Goal: Contribute content: Contribute content

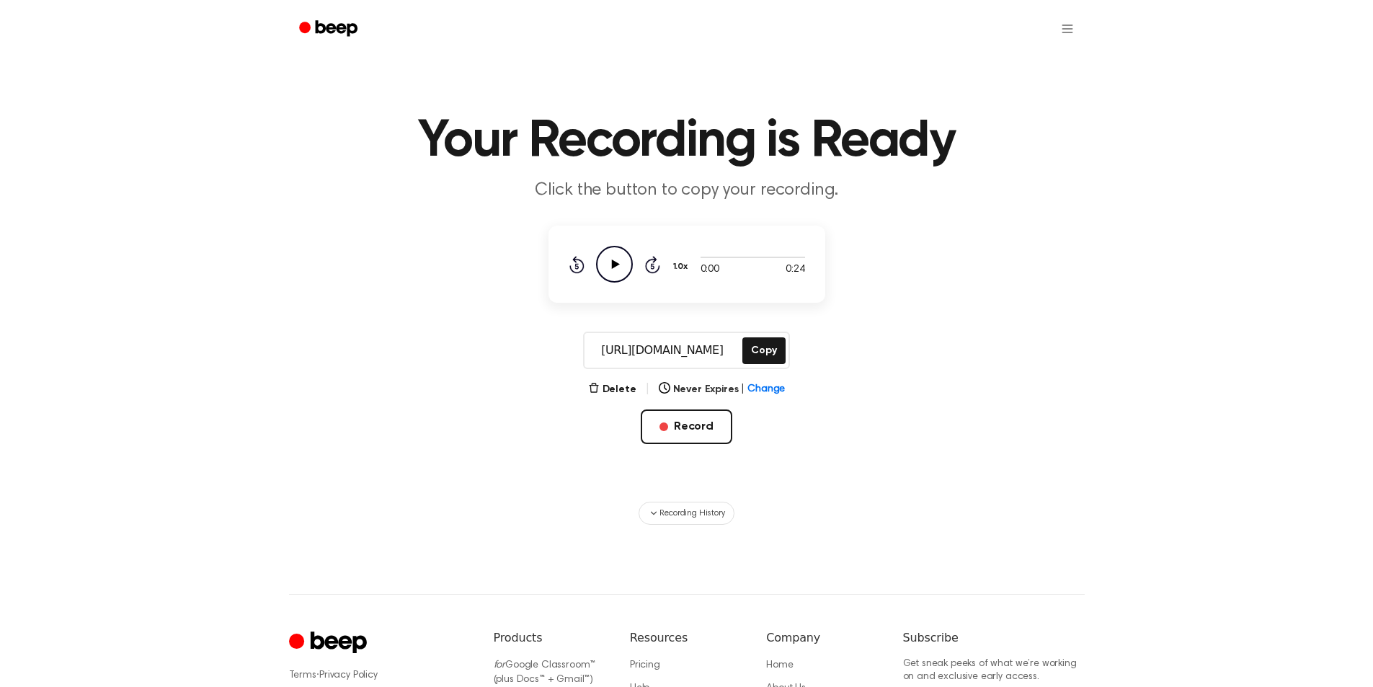
click at [610, 270] on icon "Play Audio" at bounding box center [614, 264] width 37 height 37
click at [610, 270] on icon "Pause Audio" at bounding box center [614, 264] width 37 height 37
click at [671, 424] on button "Record" at bounding box center [687, 426] width 92 height 35
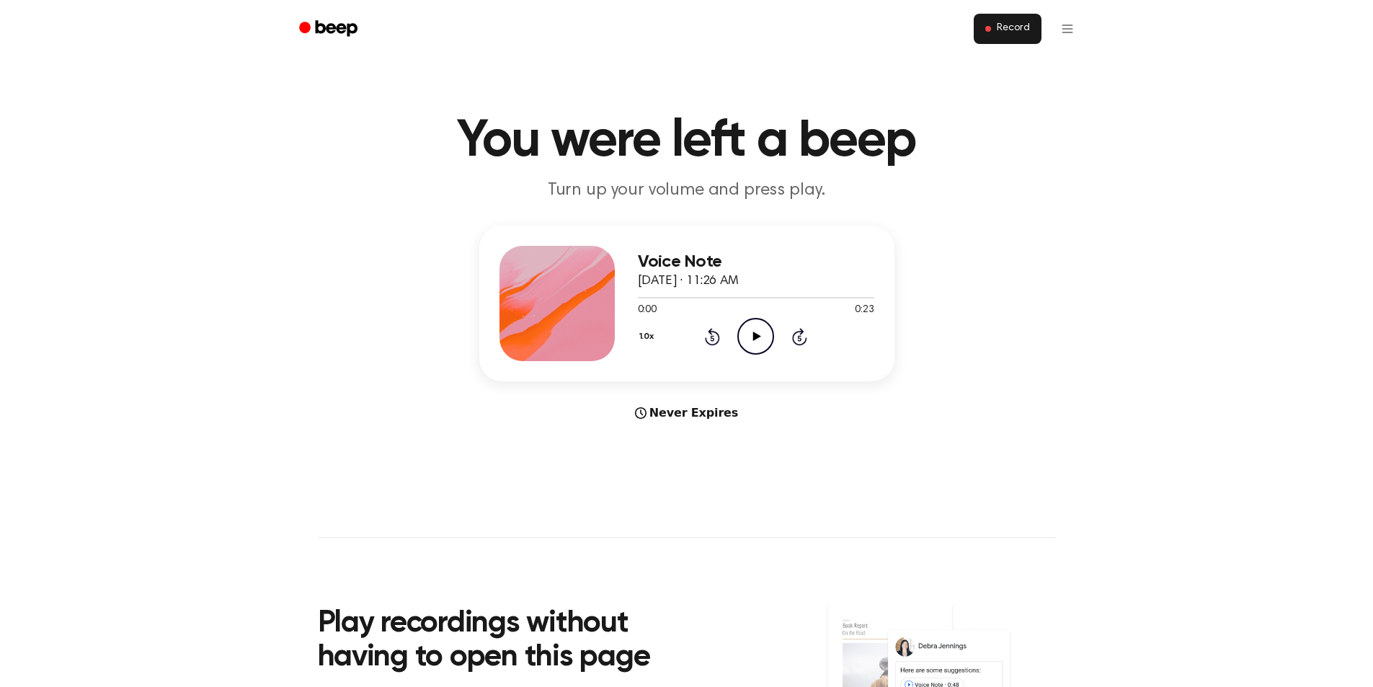
click at [999, 26] on span "Record" at bounding box center [1013, 28] width 32 height 13
click at [1027, 32] on span "Record" at bounding box center [1013, 28] width 32 height 13
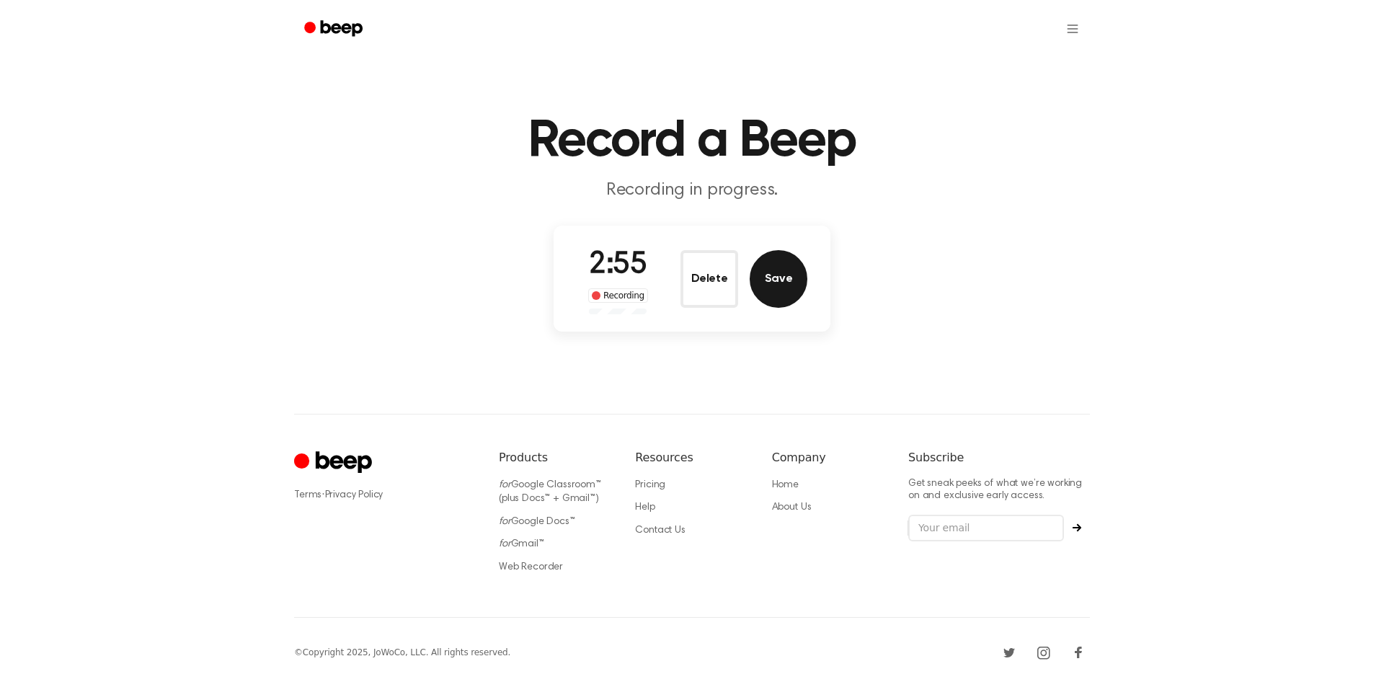
click at [778, 275] on button "Save" at bounding box center [778, 279] width 58 height 58
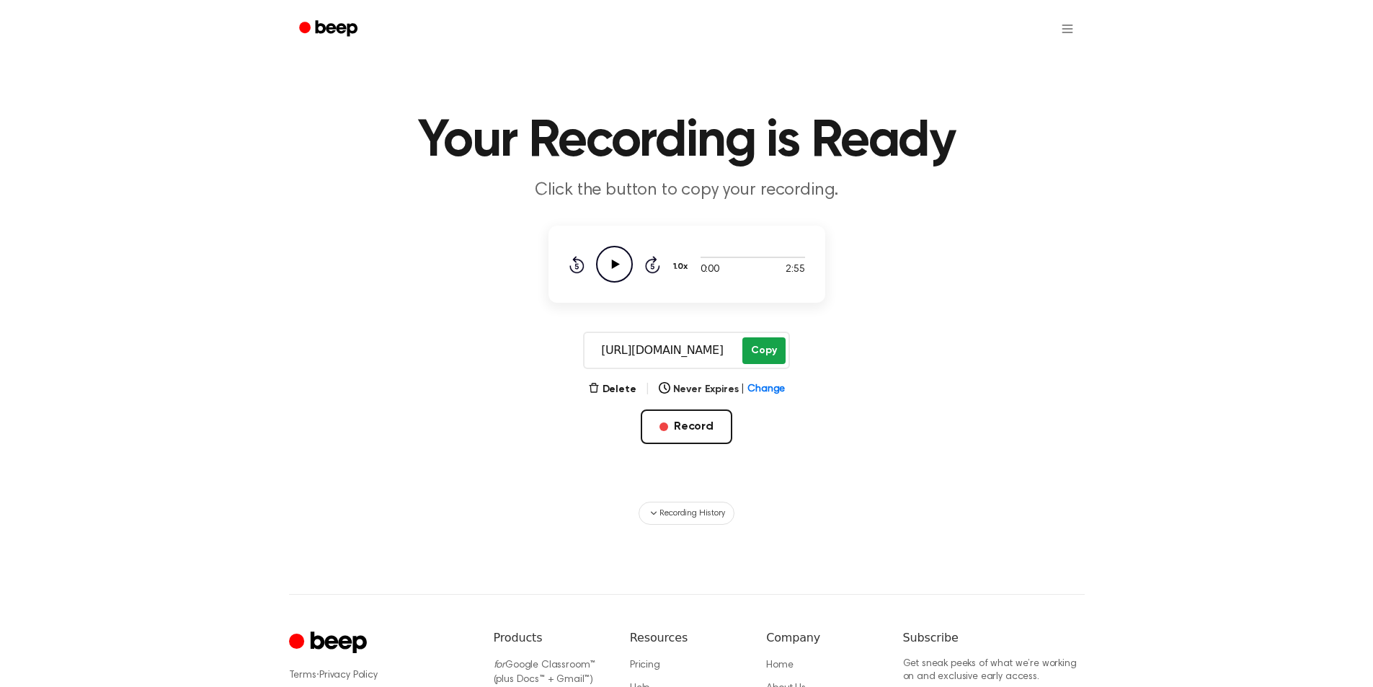
click at [758, 355] on button "Copy" at bounding box center [763, 350] width 43 height 27
click at [682, 431] on button "Record" at bounding box center [687, 426] width 92 height 35
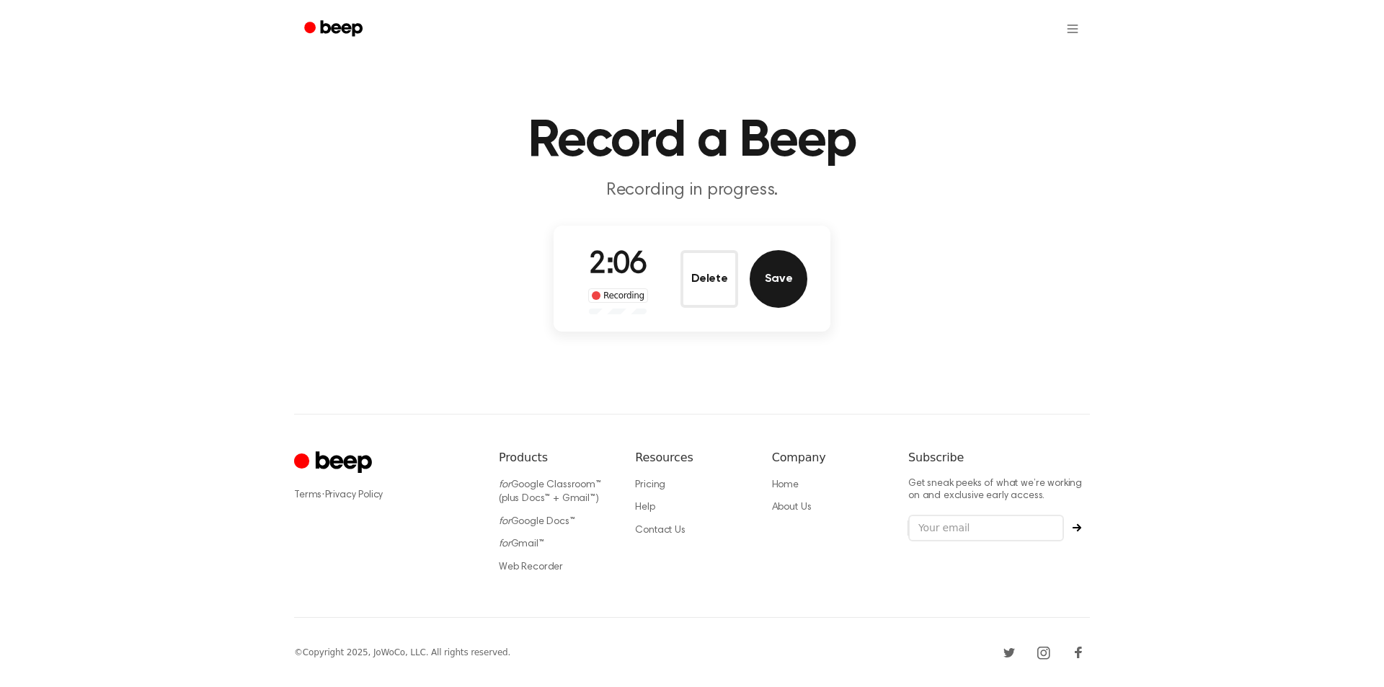
click at [791, 285] on button "Save" at bounding box center [778, 279] width 58 height 58
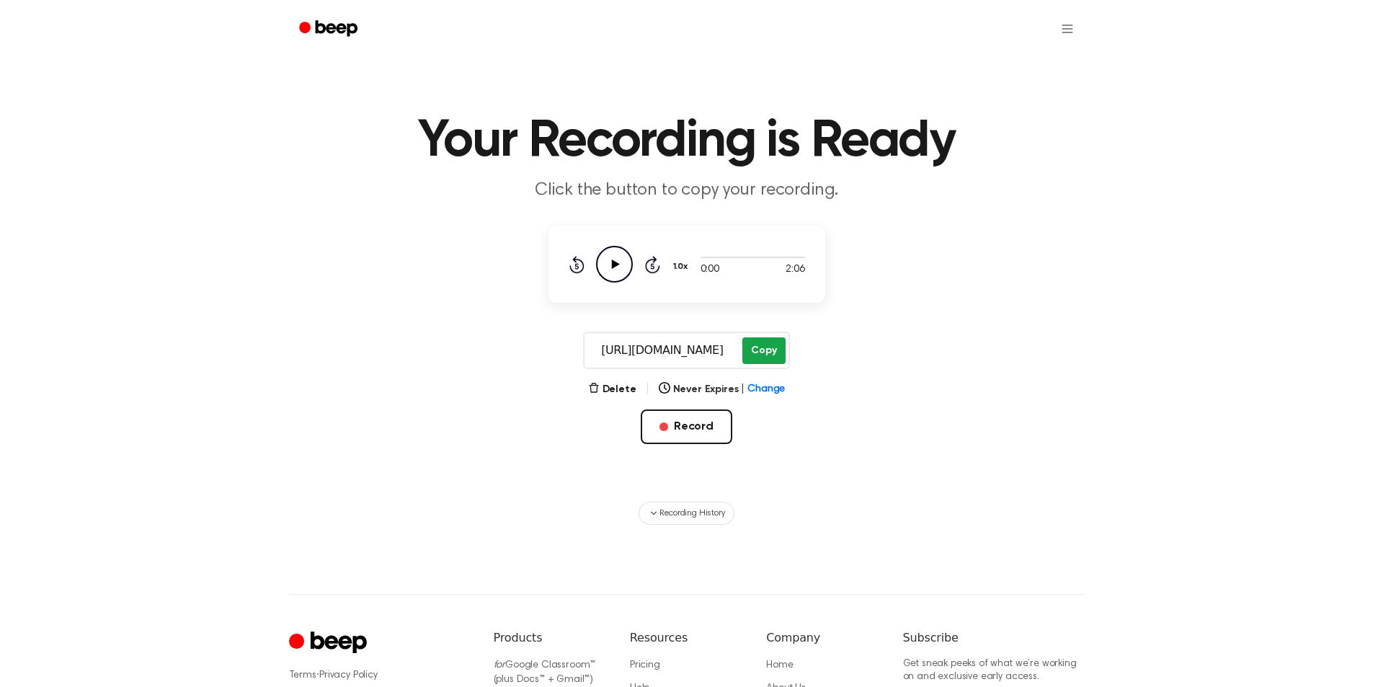
click at [759, 349] on button "Copy" at bounding box center [763, 350] width 43 height 27
drag, startPoint x: 712, startPoint y: 424, endPoint x: 672, endPoint y: 393, distance: 51.3
click at [711, 426] on button "Record" at bounding box center [687, 426] width 92 height 35
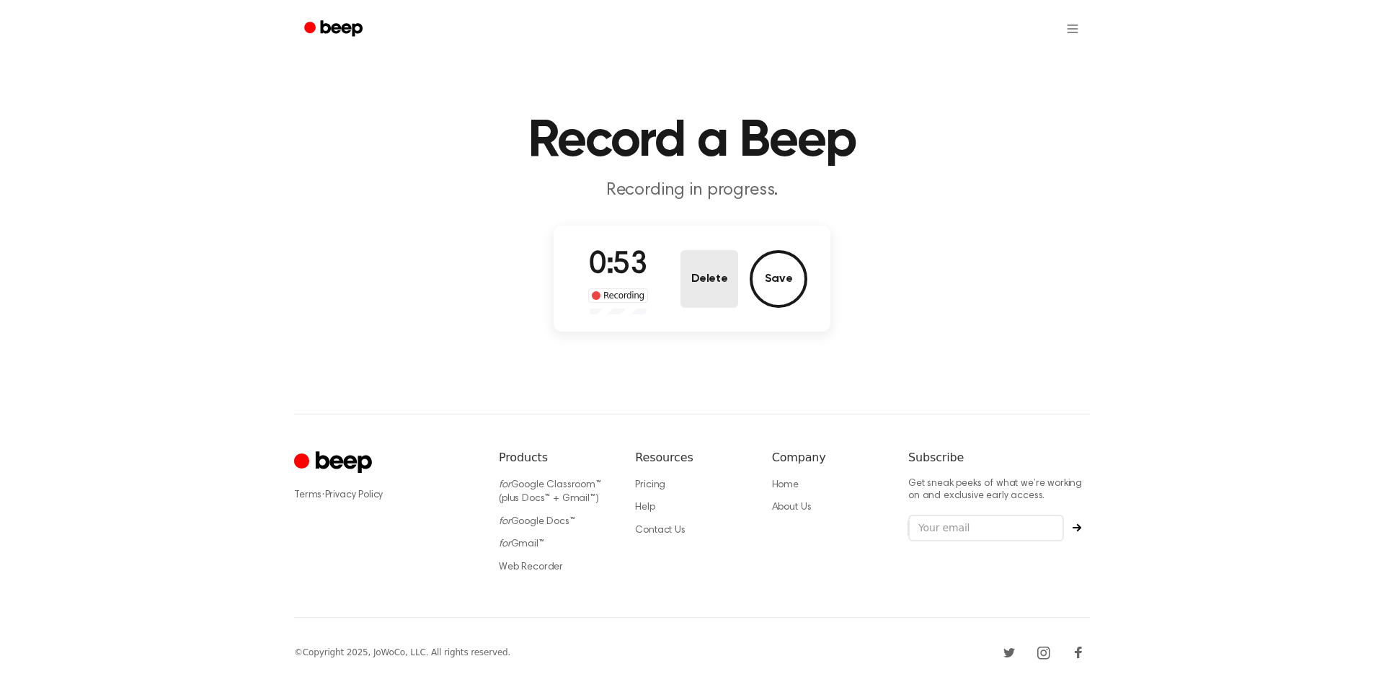
click at [719, 285] on button "Delete" at bounding box center [709, 279] width 58 height 58
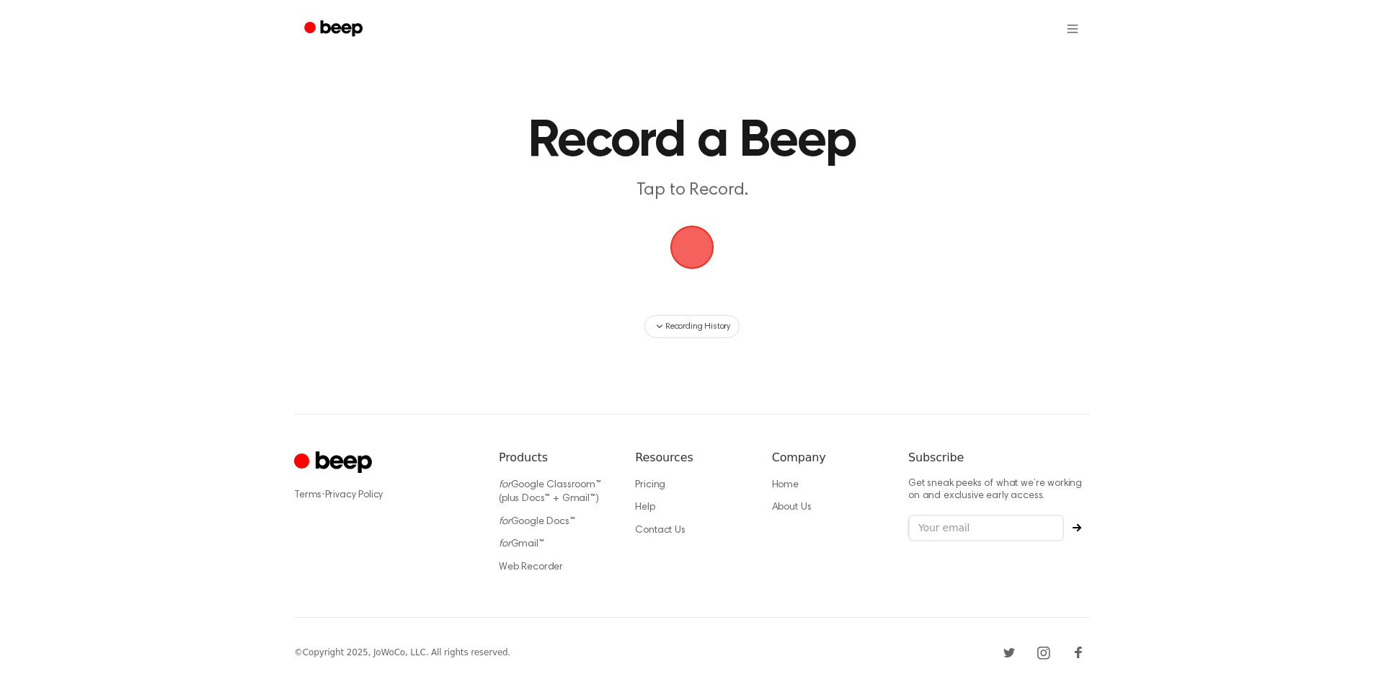
click at [688, 262] on span "button" at bounding box center [692, 247] width 40 height 40
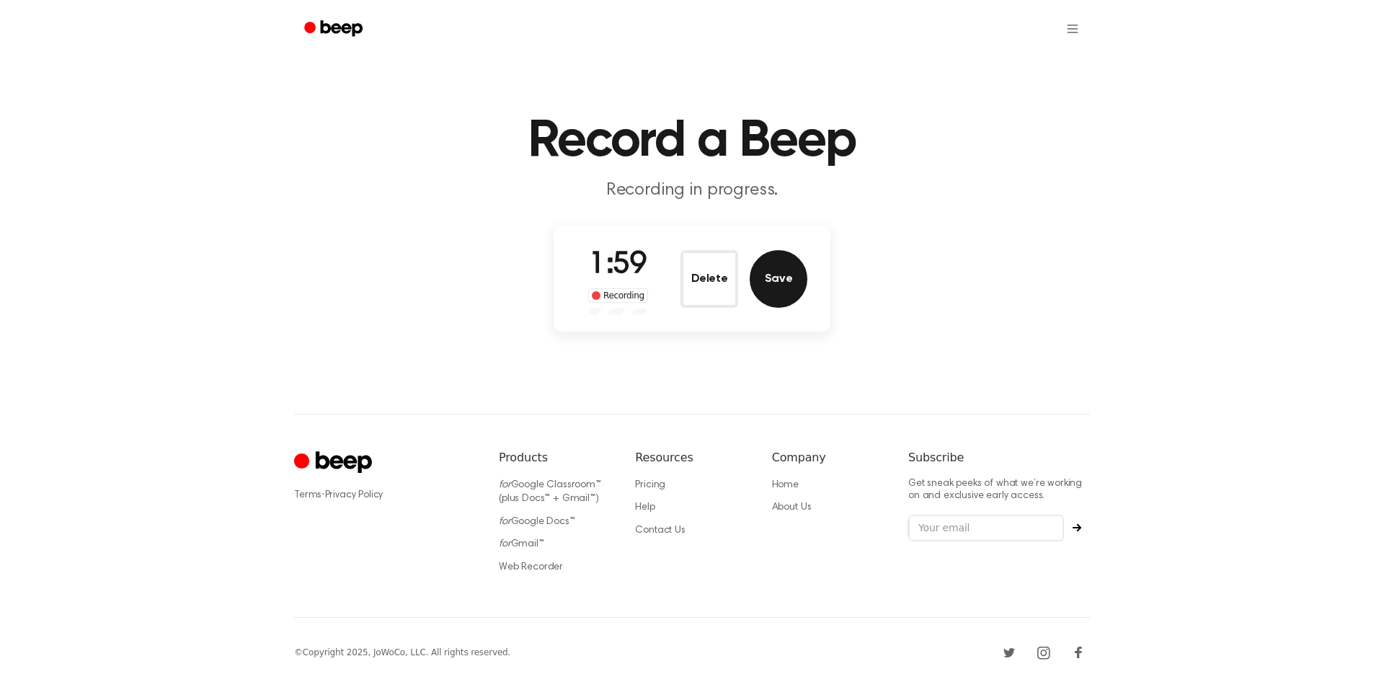
click at [780, 285] on button "Save" at bounding box center [778, 279] width 58 height 58
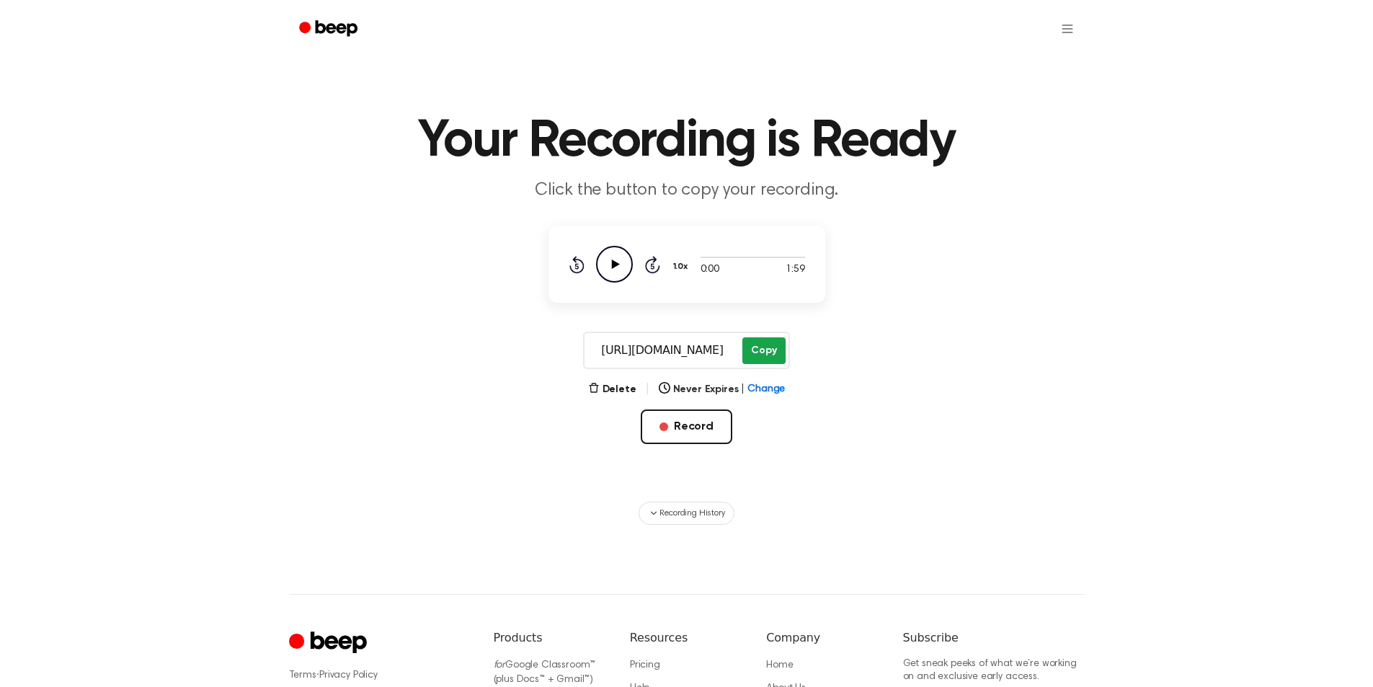
click at [755, 345] on button "Copy" at bounding box center [763, 350] width 43 height 27
click at [680, 430] on button "Record" at bounding box center [687, 426] width 92 height 35
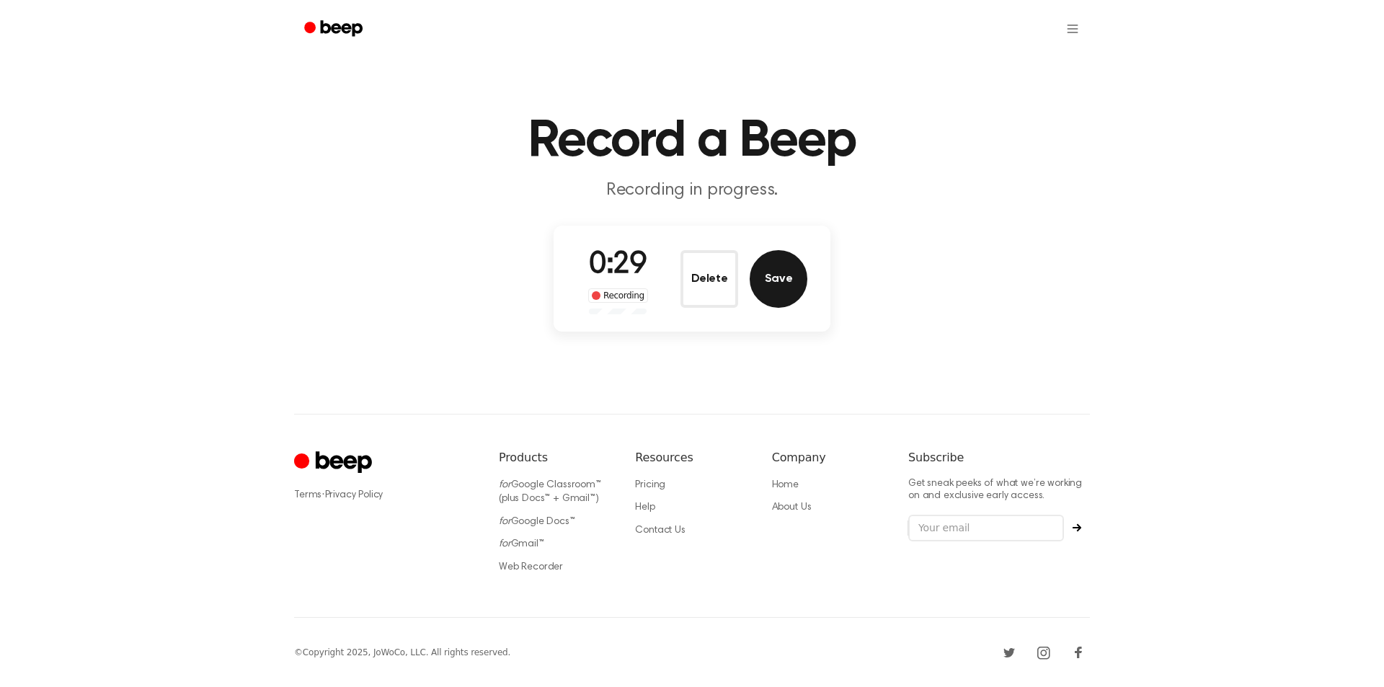
click at [783, 284] on button "Save" at bounding box center [778, 279] width 58 height 58
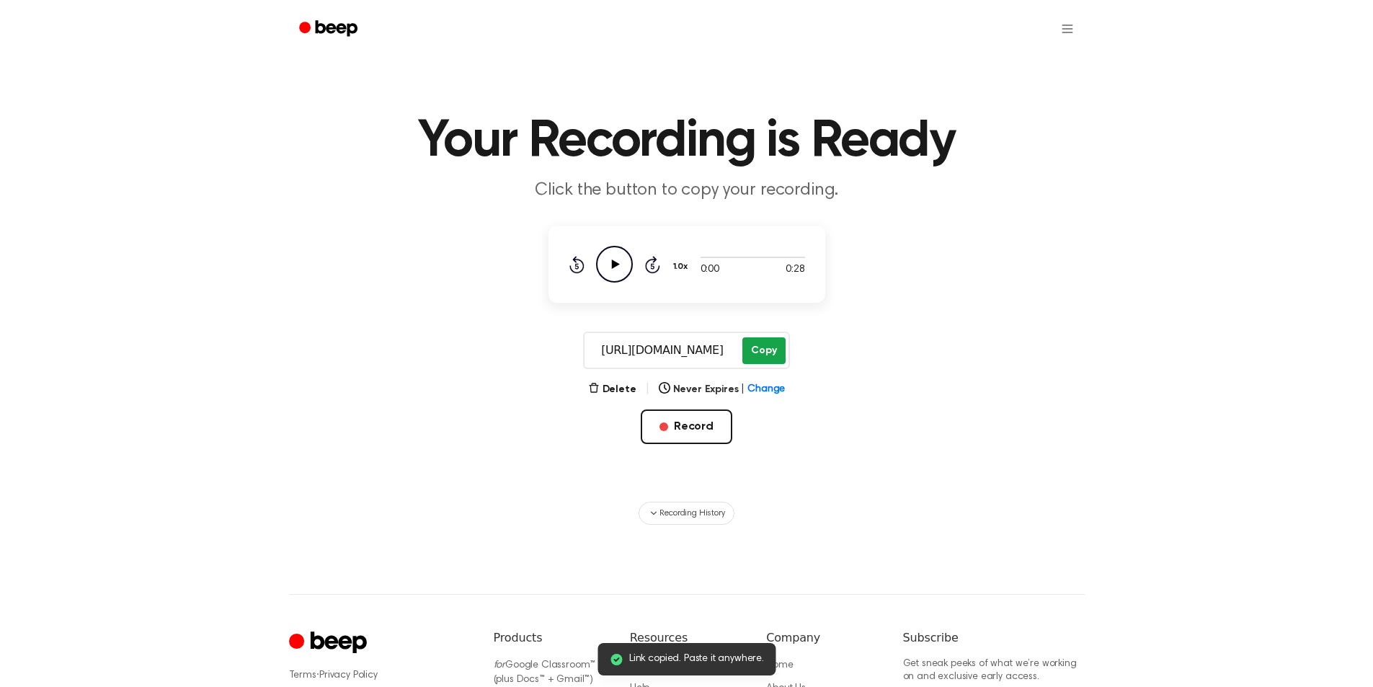
click at [757, 352] on button "Copy" at bounding box center [763, 350] width 43 height 27
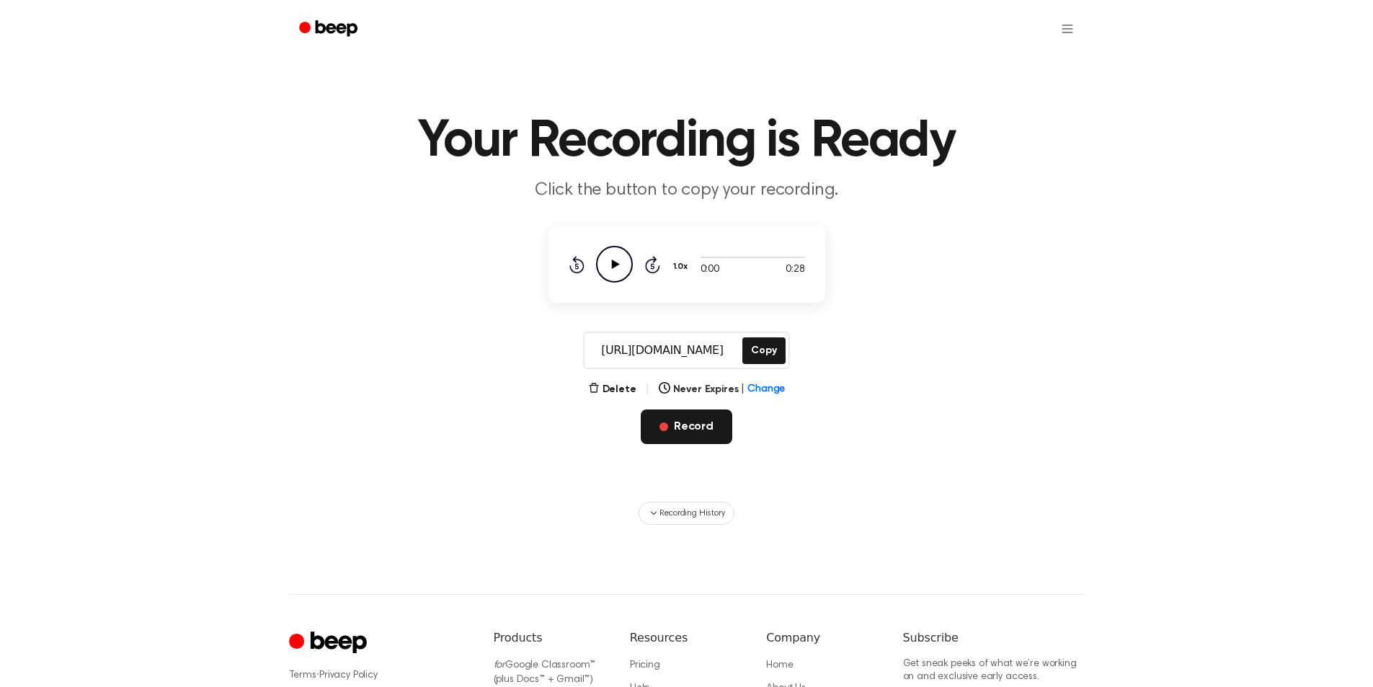
click at [695, 424] on button "Record" at bounding box center [687, 426] width 92 height 35
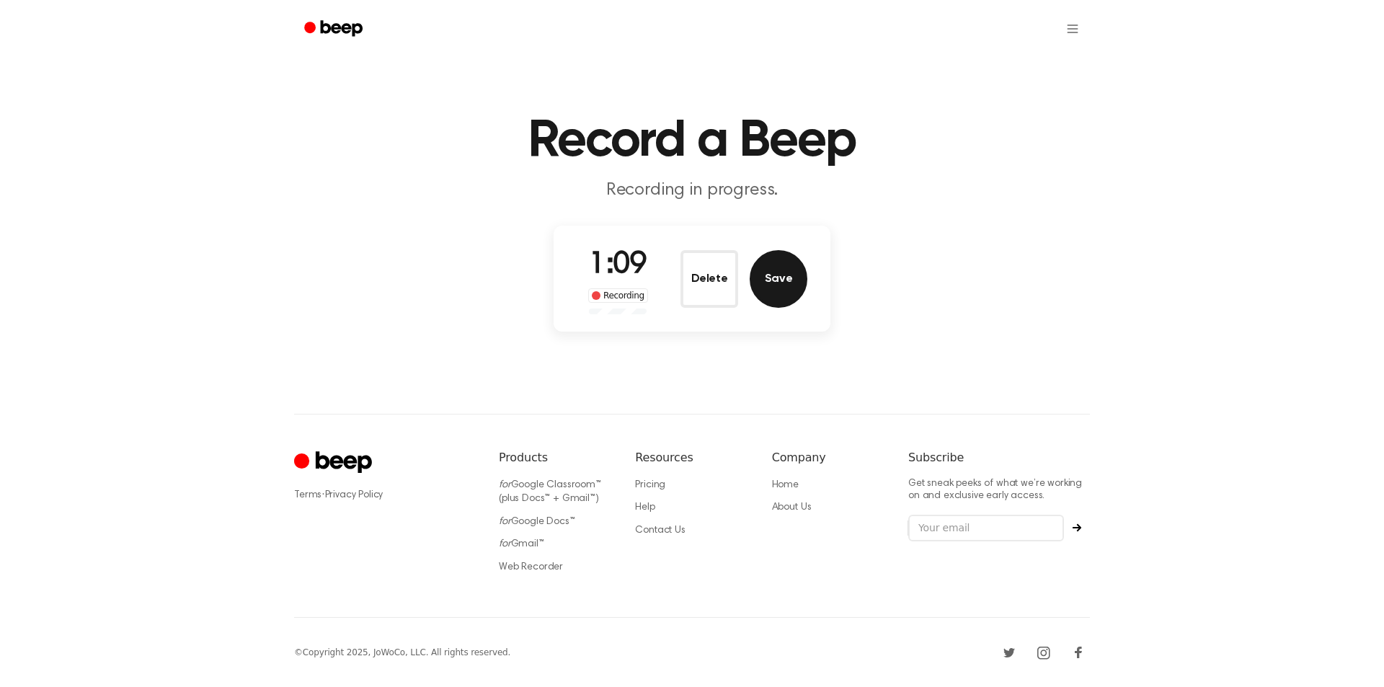
click at [769, 277] on button "Save" at bounding box center [778, 279] width 58 height 58
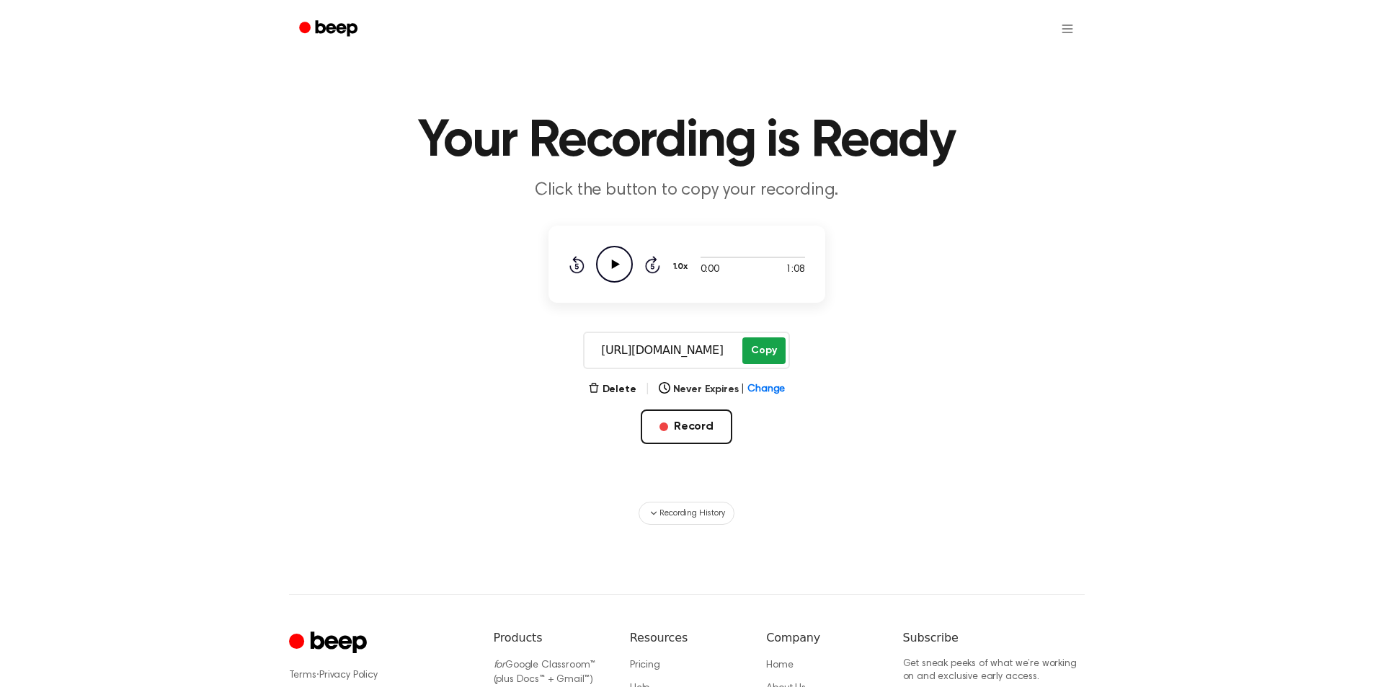
click at [759, 353] on button "Copy" at bounding box center [763, 350] width 43 height 27
click at [685, 429] on button "Record" at bounding box center [687, 426] width 92 height 35
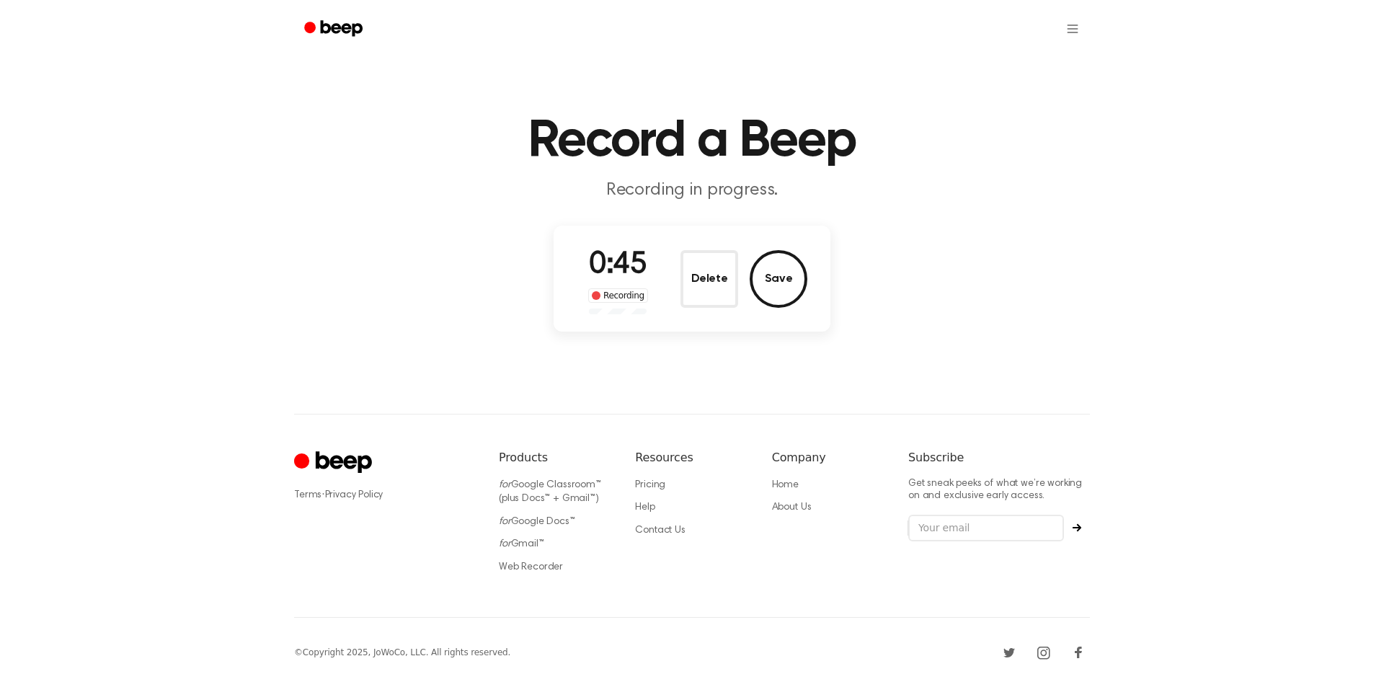
click at [778, 327] on div "0:45 Recording Delete Save" at bounding box center [691, 279] width 277 height 106
click at [780, 284] on button "Save" at bounding box center [778, 279] width 58 height 58
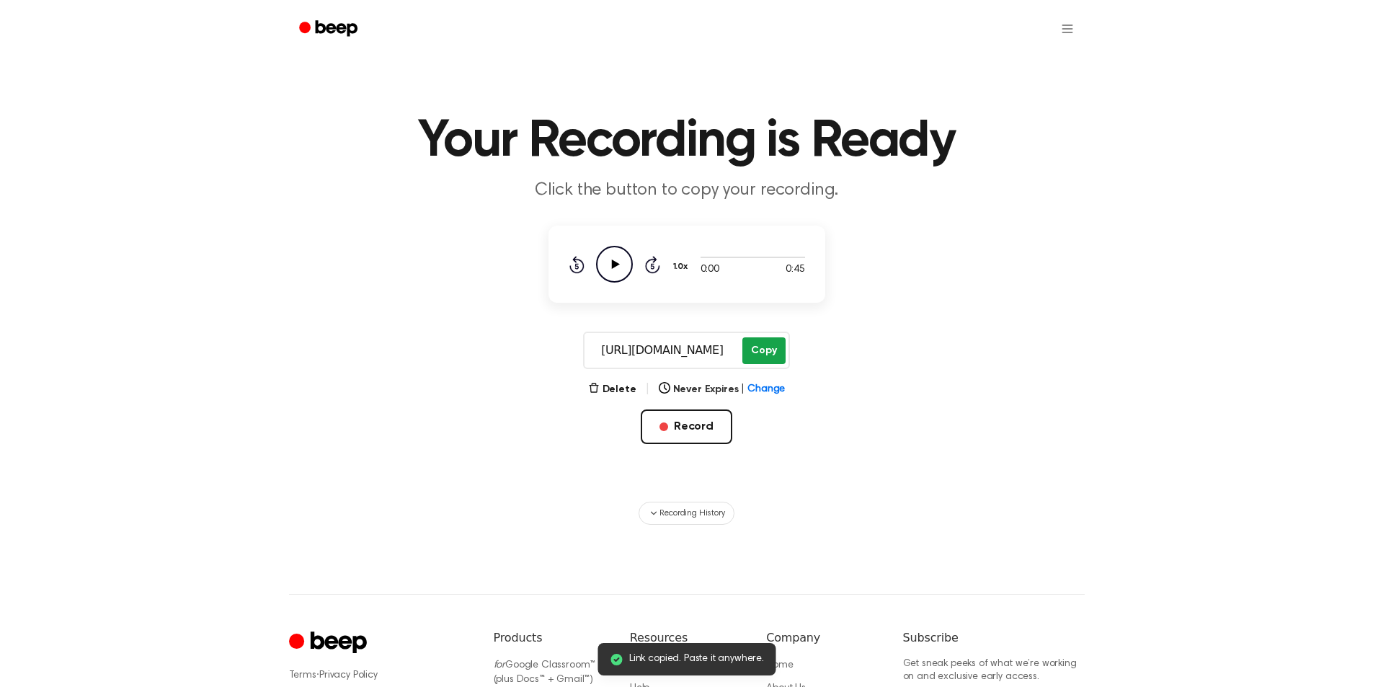
click at [758, 344] on button "Copy" at bounding box center [763, 350] width 43 height 27
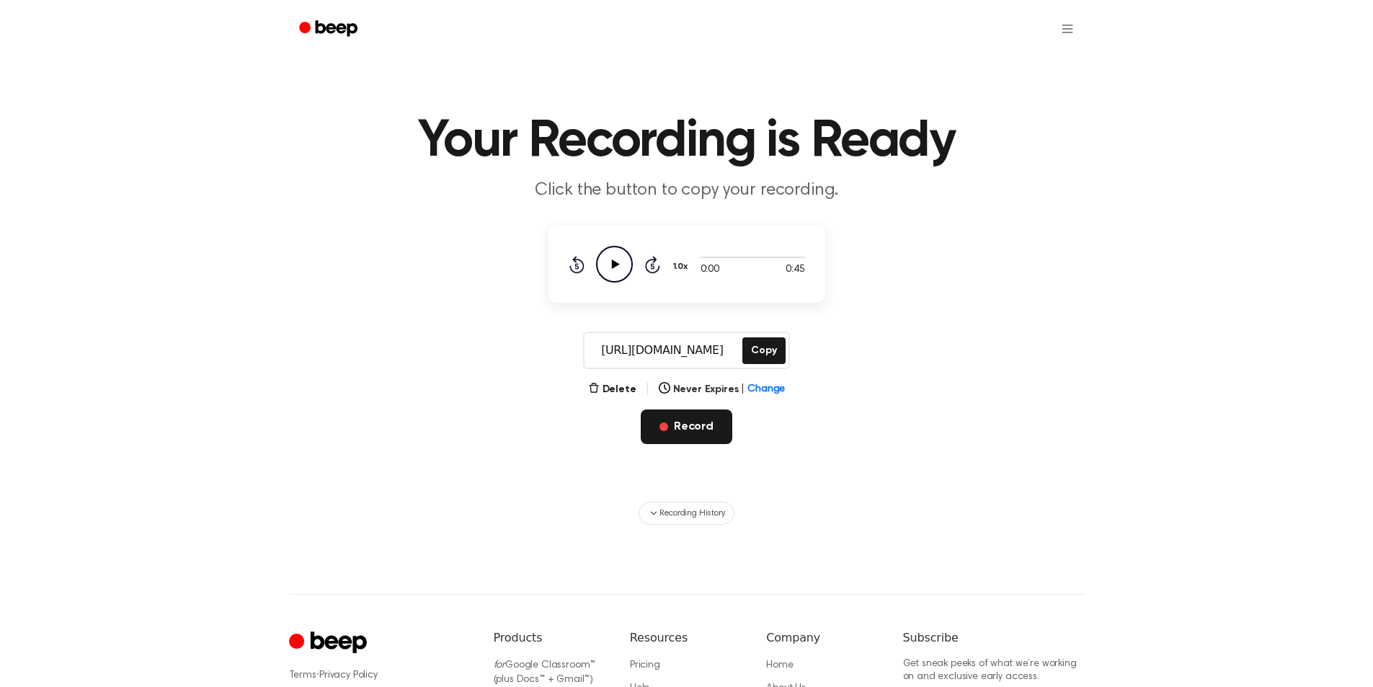
click at [700, 431] on button "Record" at bounding box center [687, 426] width 92 height 35
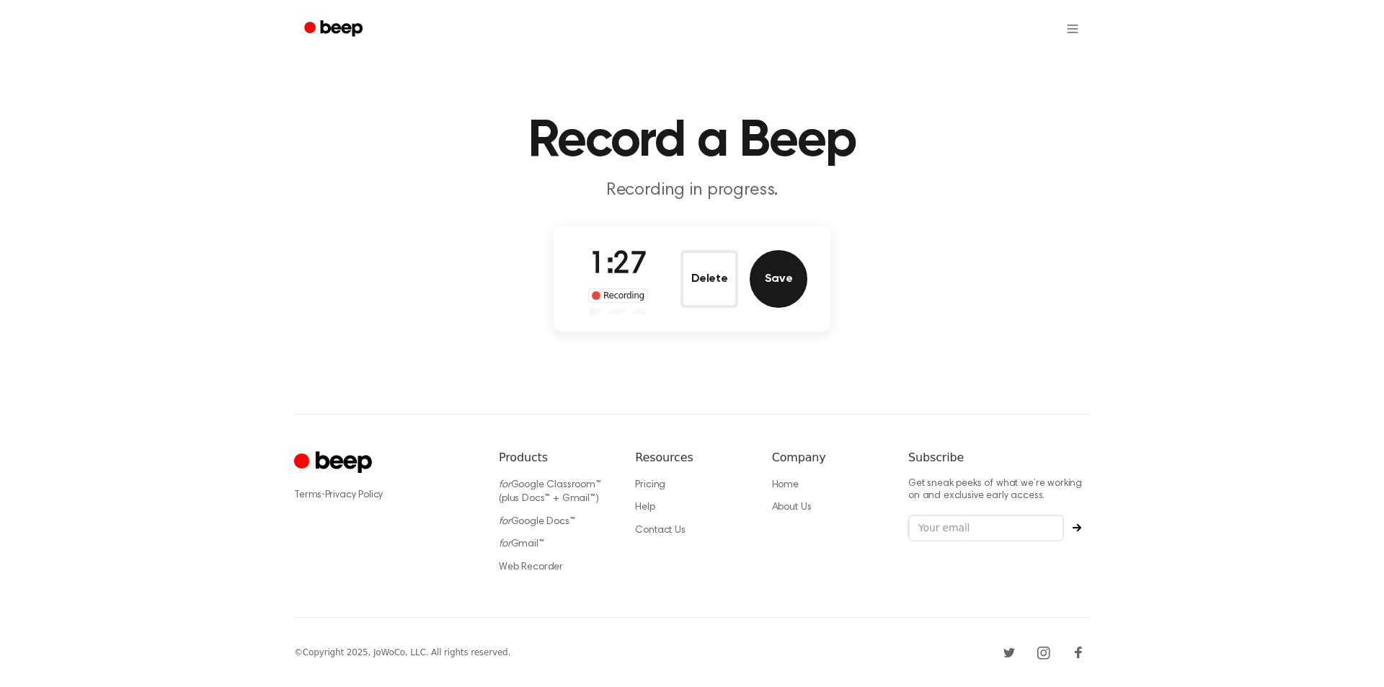
click at [768, 270] on button "Save" at bounding box center [778, 279] width 58 height 58
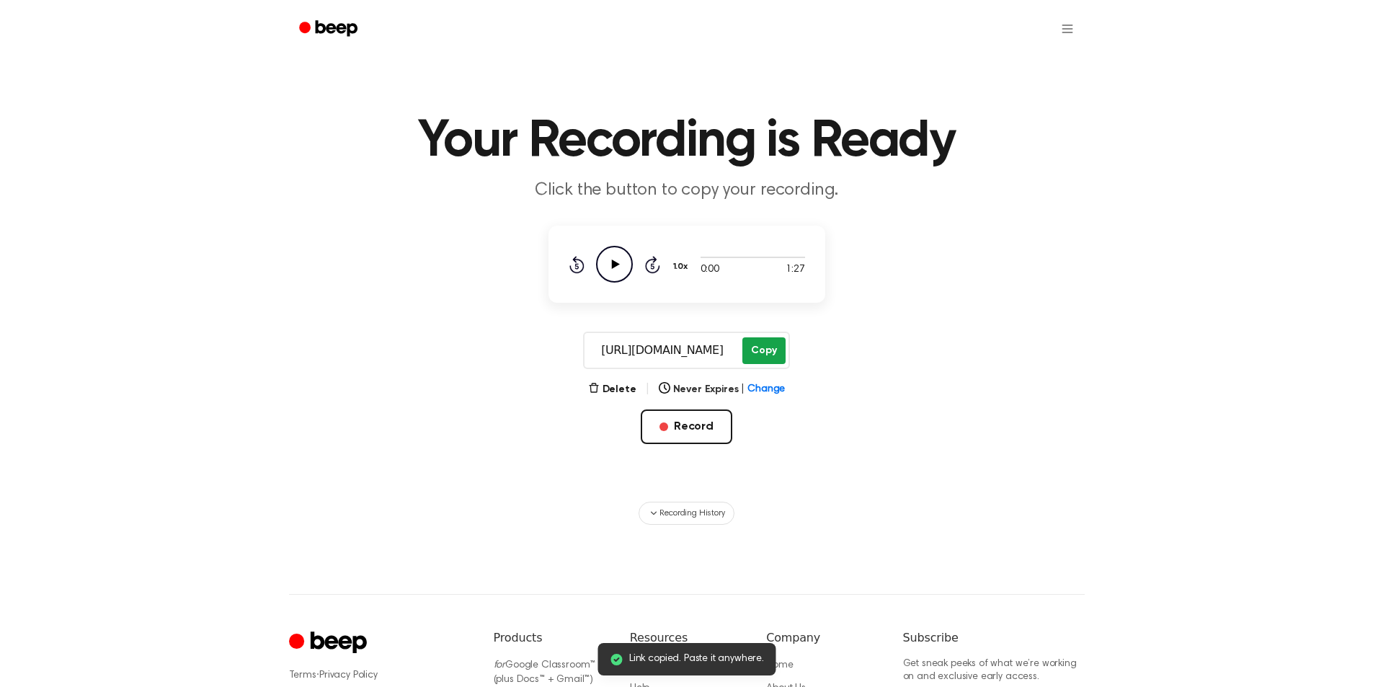
click at [763, 350] on button "Copy" at bounding box center [763, 350] width 43 height 27
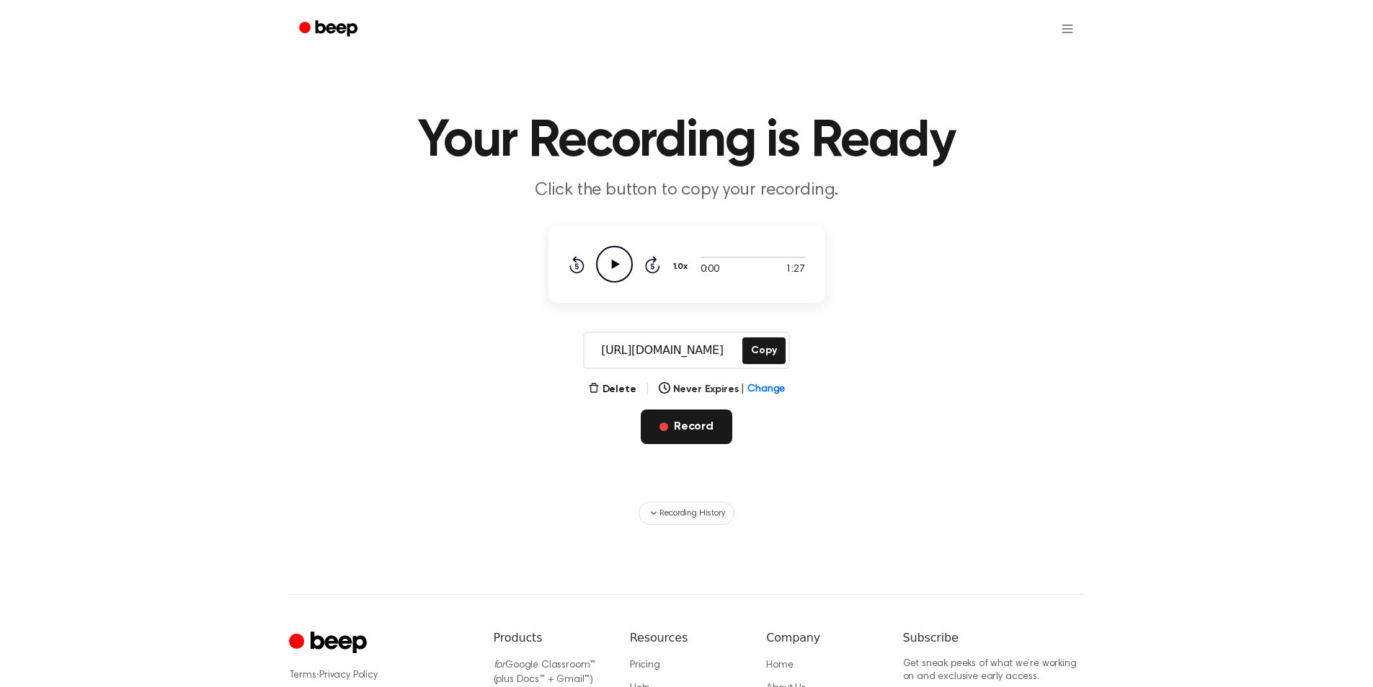
click at [693, 430] on button "Record" at bounding box center [687, 426] width 92 height 35
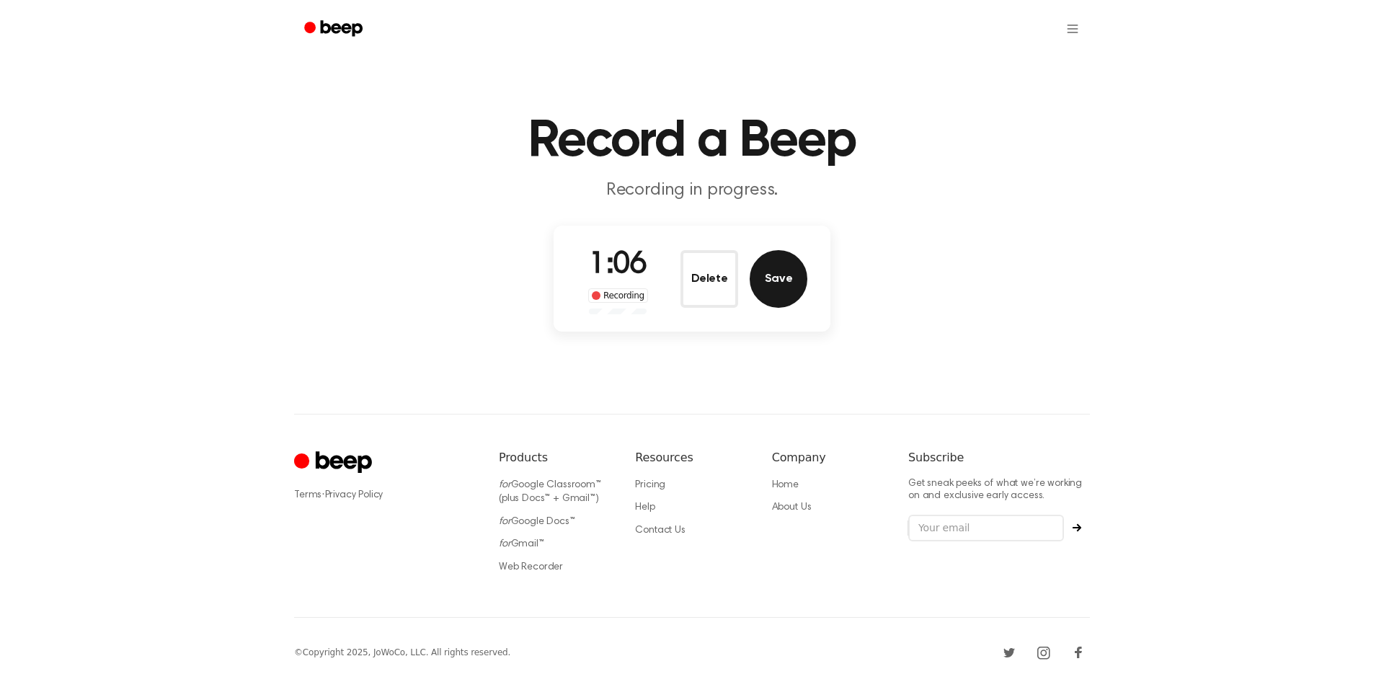
click at [781, 283] on button "Save" at bounding box center [778, 279] width 58 height 58
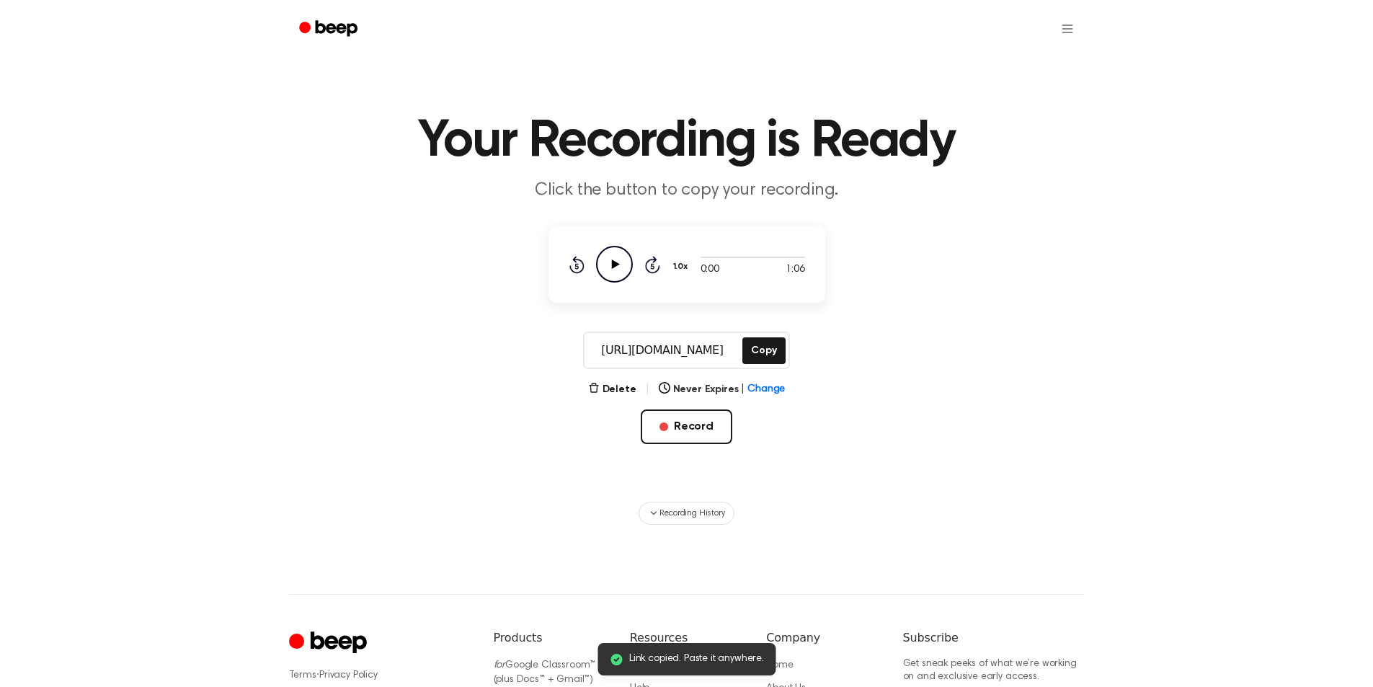
click at [741, 367] on div "https://beep.audio/F6AGEld Copy" at bounding box center [686, 349] width 206 height 37
click at [757, 350] on button "Copy" at bounding box center [763, 350] width 43 height 27
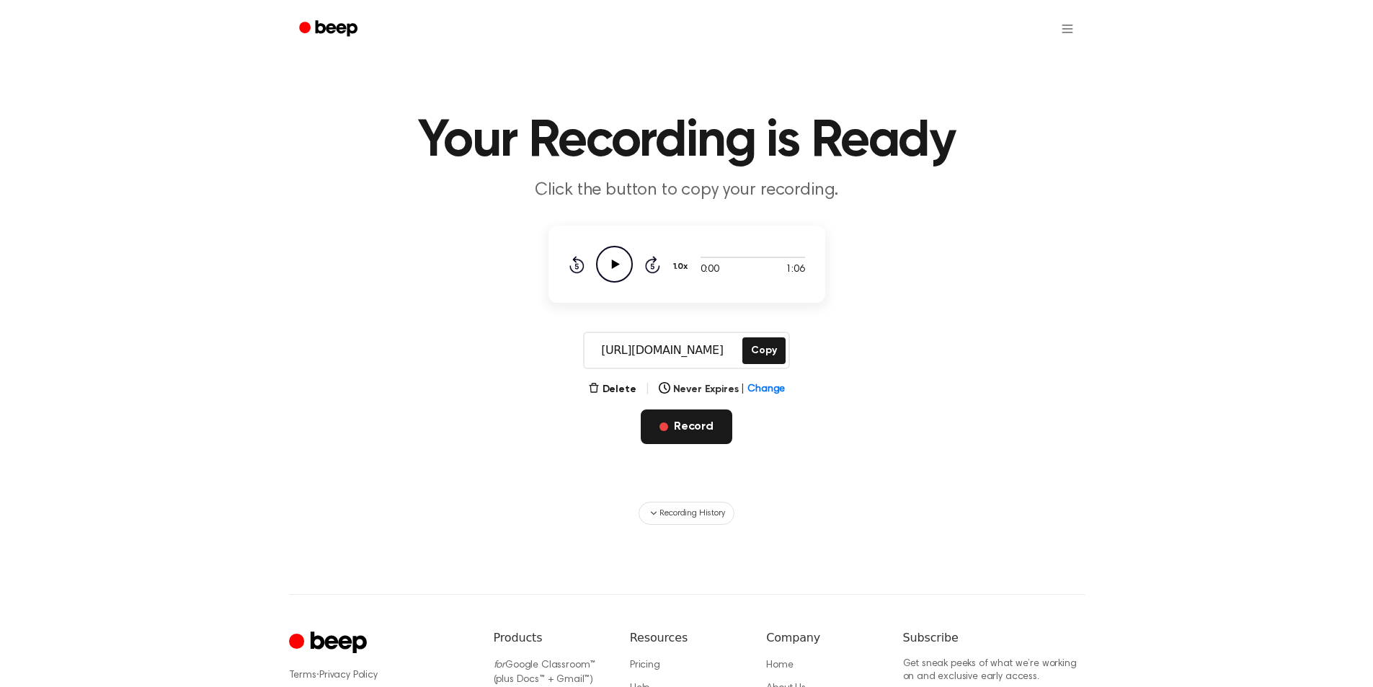
click at [669, 430] on button "Record" at bounding box center [687, 426] width 92 height 35
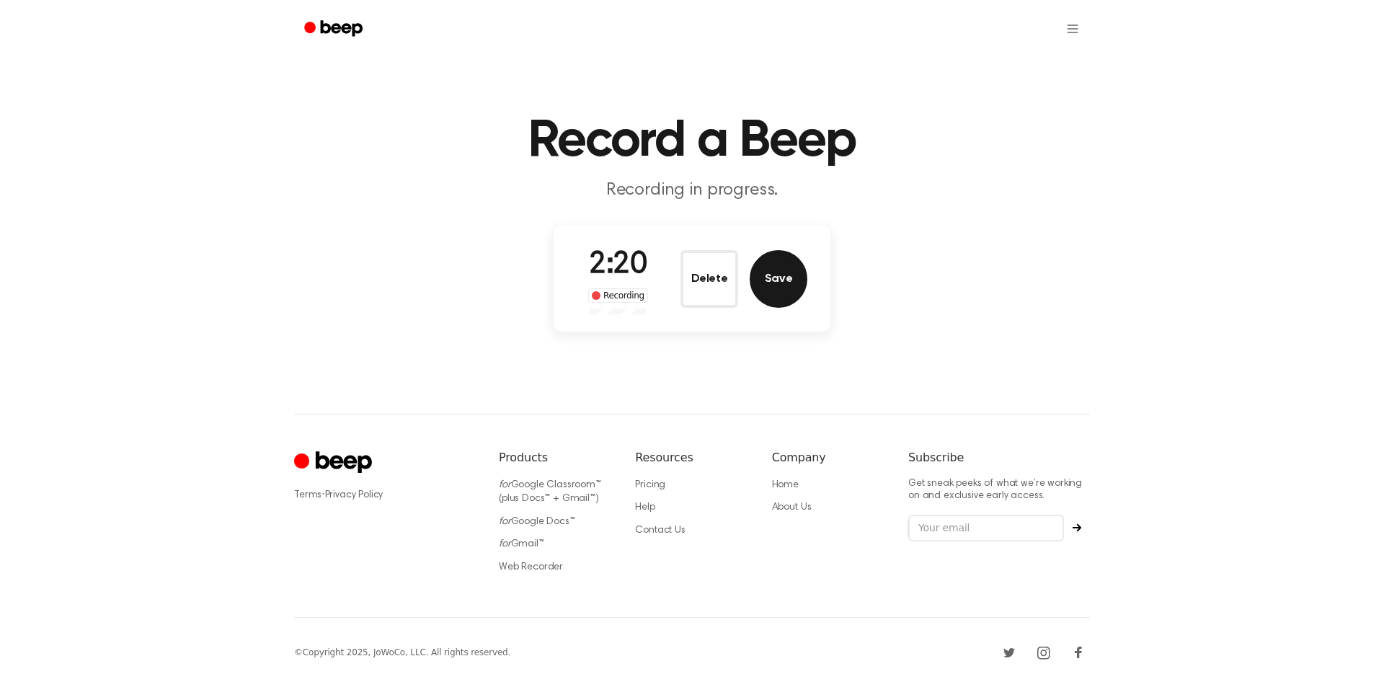
click at [778, 272] on button "Save" at bounding box center [778, 279] width 58 height 58
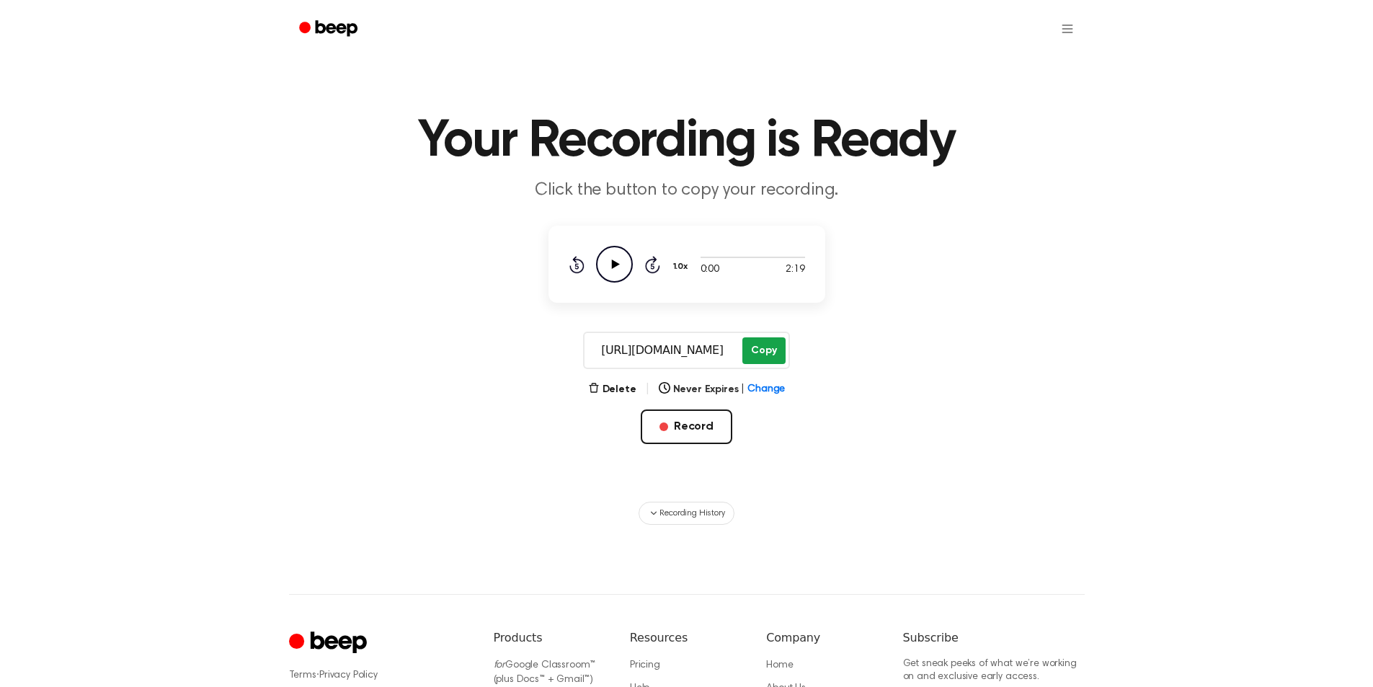
click at [753, 344] on button "Copy" at bounding box center [763, 350] width 43 height 27
click at [693, 431] on button "Record" at bounding box center [687, 426] width 92 height 35
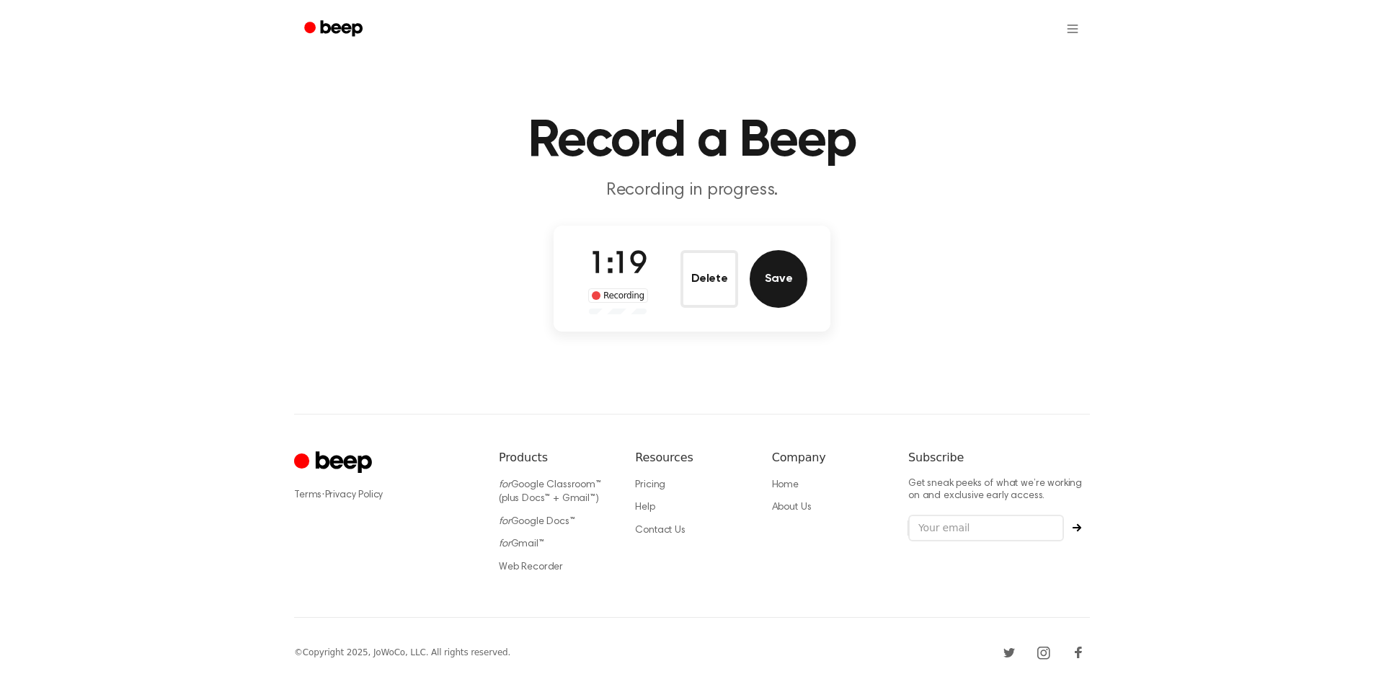
click at [761, 282] on button "Save" at bounding box center [778, 279] width 58 height 58
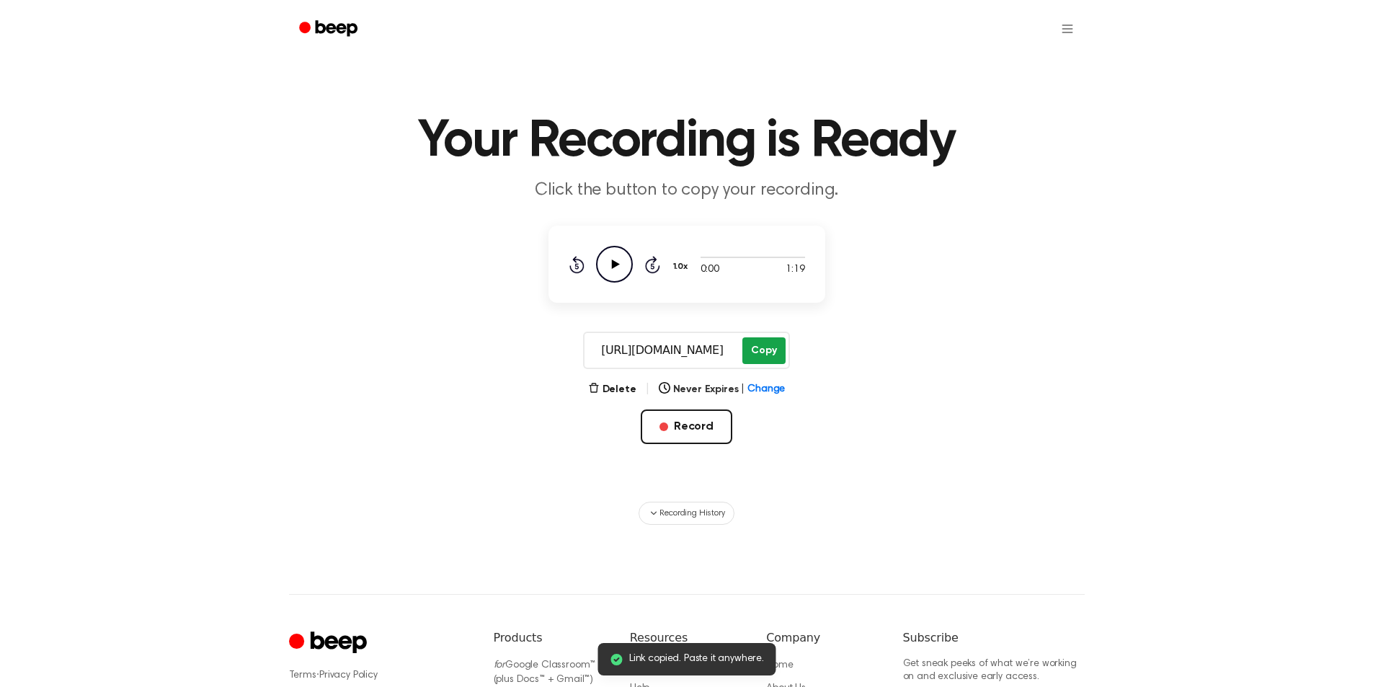
click at [755, 350] on button "Copy" at bounding box center [763, 350] width 43 height 27
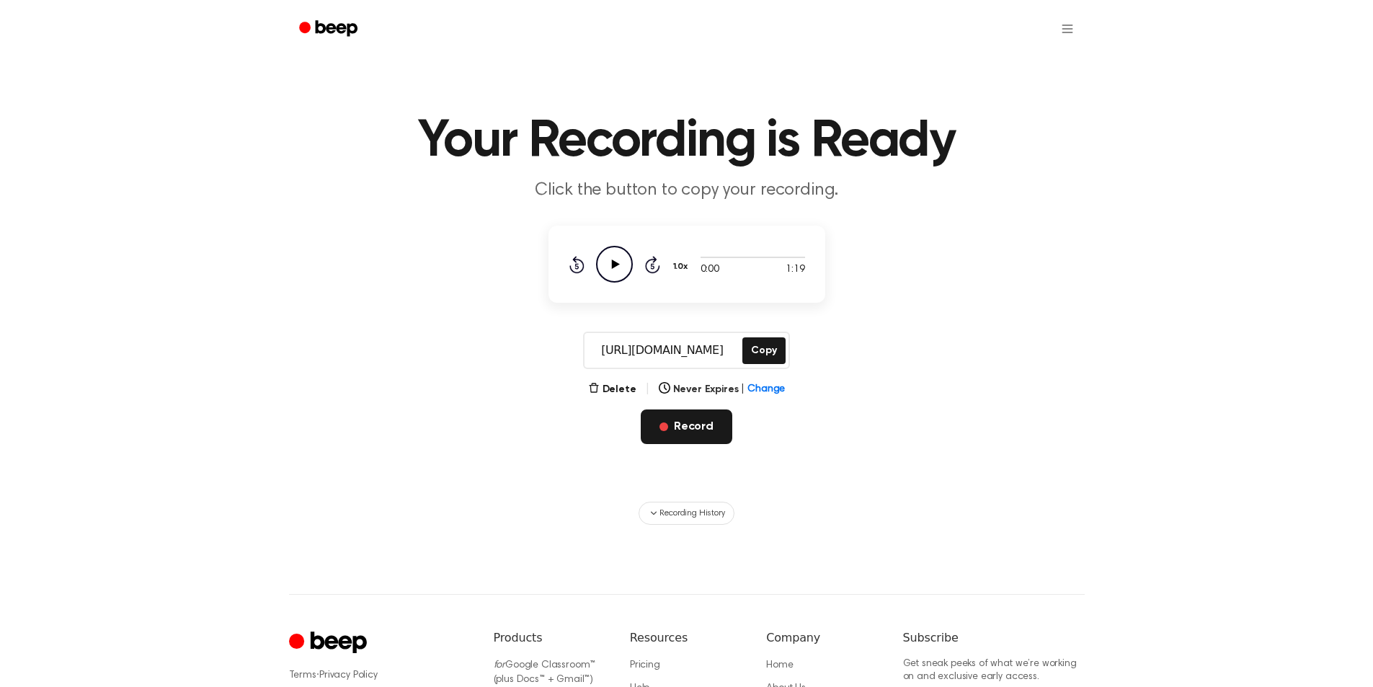
drag, startPoint x: 694, startPoint y: 427, endPoint x: 665, endPoint y: 409, distance: 33.6
click at [690, 429] on button "Record" at bounding box center [687, 426] width 92 height 35
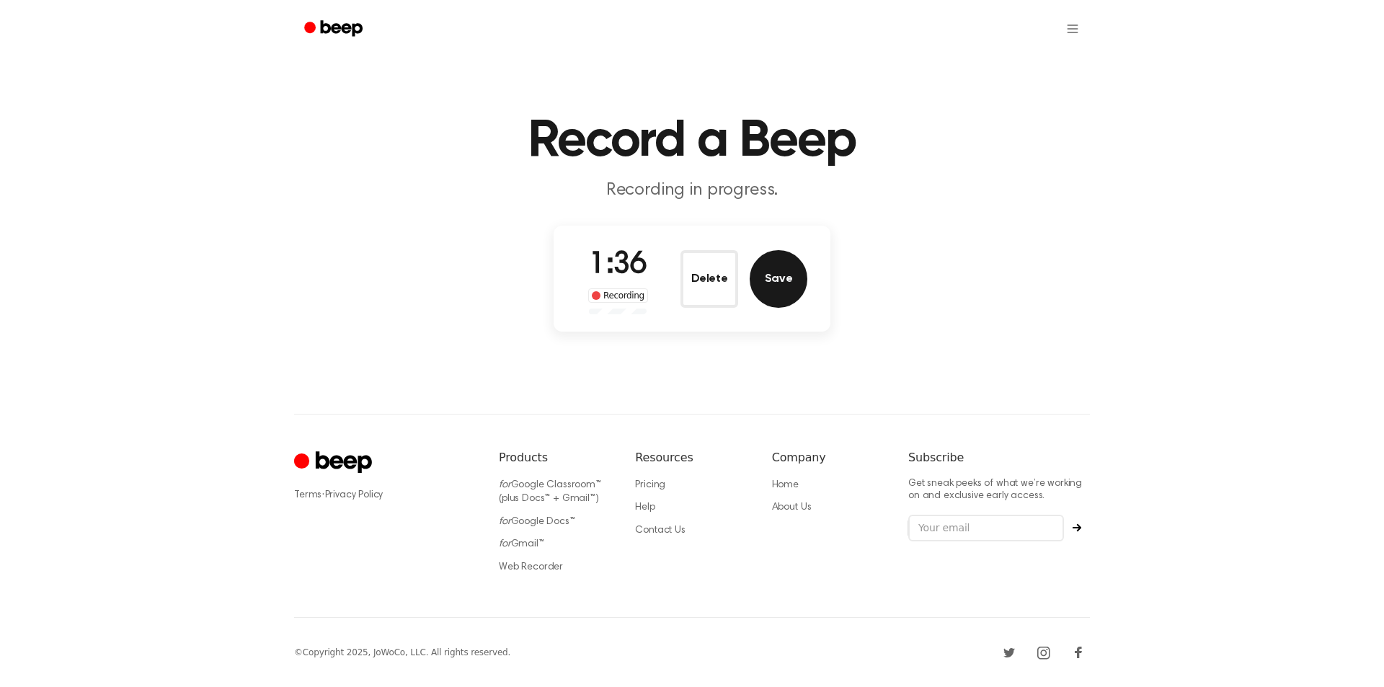
click at [791, 285] on button "Save" at bounding box center [778, 279] width 58 height 58
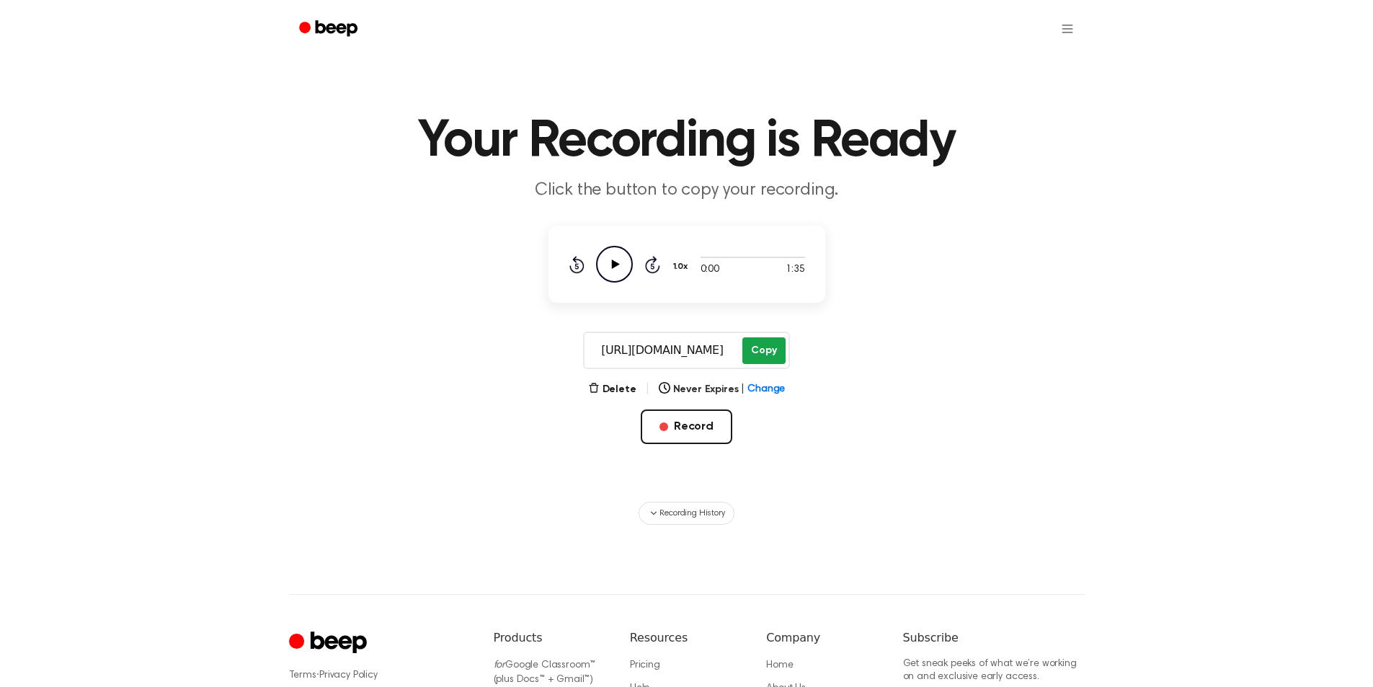
click at [765, 359] on button "Copy" at bounding box center [763, 350] width 43 height 27
click at [767, 358] on button "Copy" at bounding box center [763, 350] width 43 height 27
drag, startPoint x: 695, startPoint y: 421, endPoint x: 669, endPoint y: 368, distance: 59.3
click at [695, 422] on button "Record" at bounding box center [687, 426] width 92 height 35
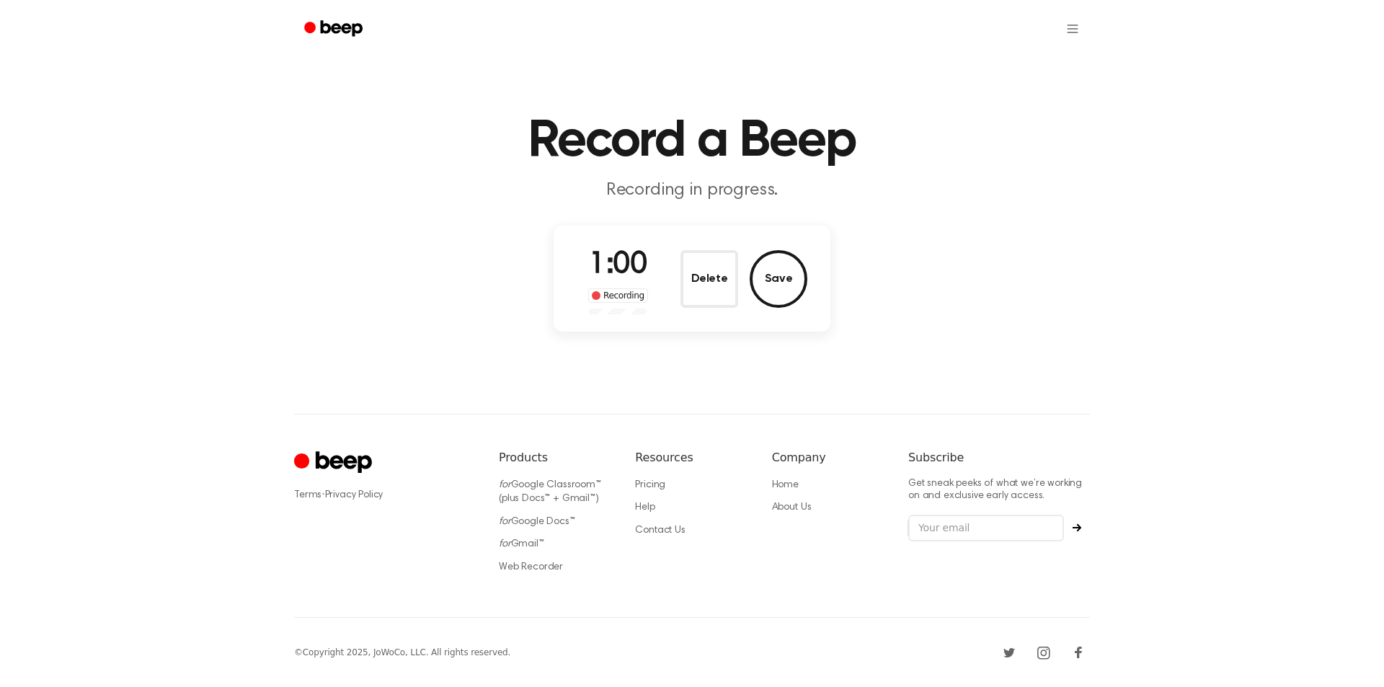
click at [786, 284] on button "Save" at bounding box center [778, 279] width 58 height 58
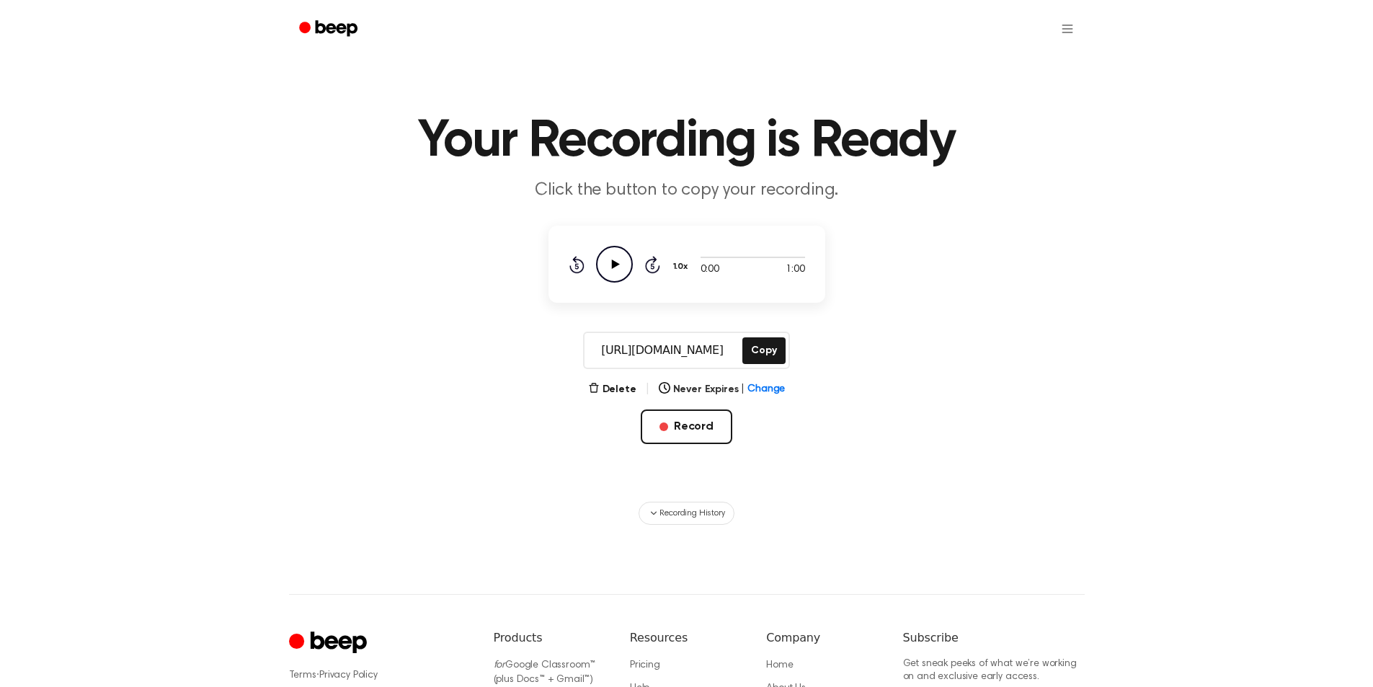
drag, startPoint x: 716, startPoint y: 429, endPoint x: 525, endPoint y: 141, distance: 346.4
click at [713, 428] on button "Record" at bounding box center [687, 426] width 92 height 35
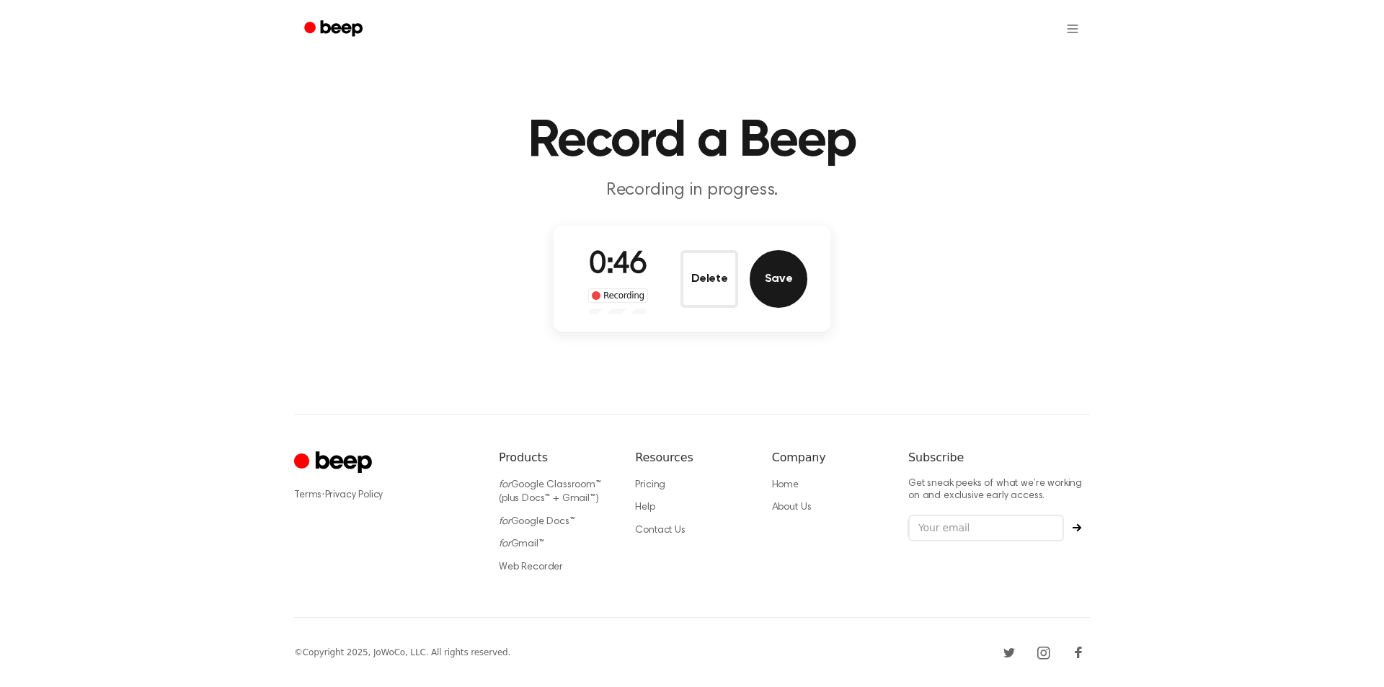
click at [786, 280] on button "Save" at bounding box center [778, 279] width 58 height 58
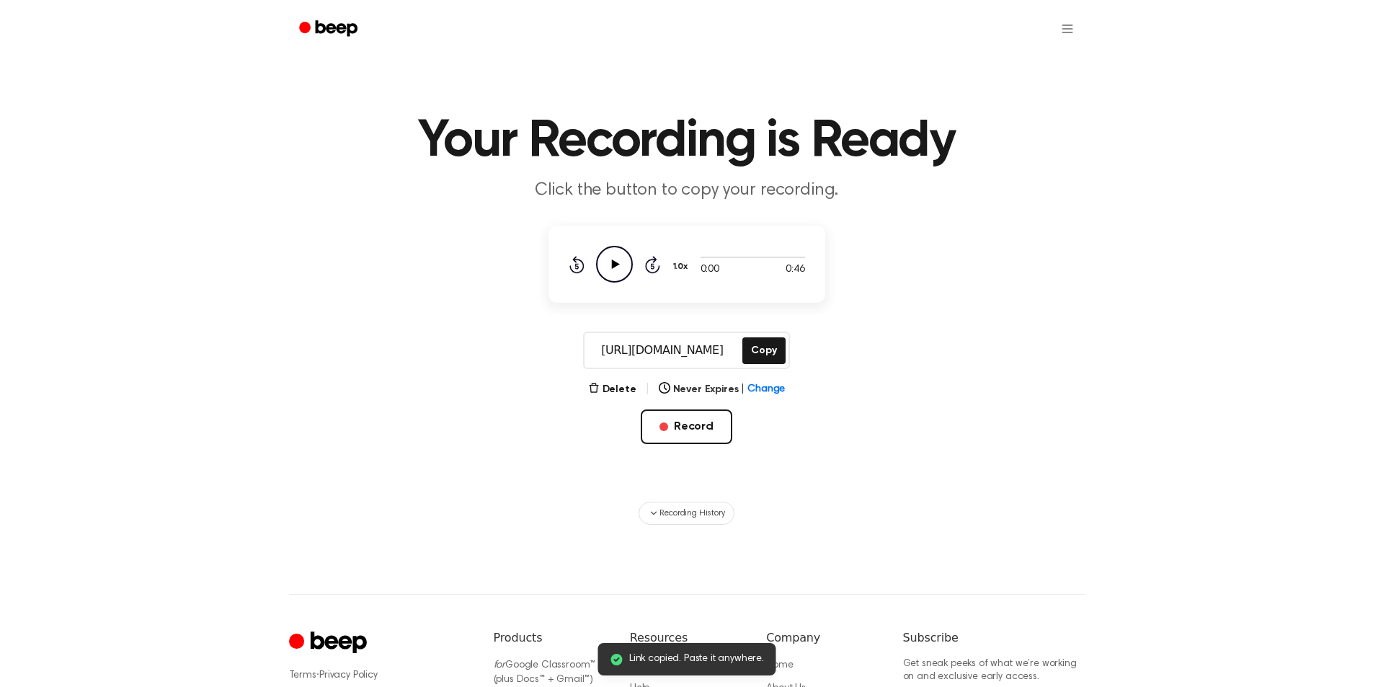
click at [761, 364] on div "https://beep.audio/jufPjkP Copy" at bounding box center [686, 349] width 206 height 37
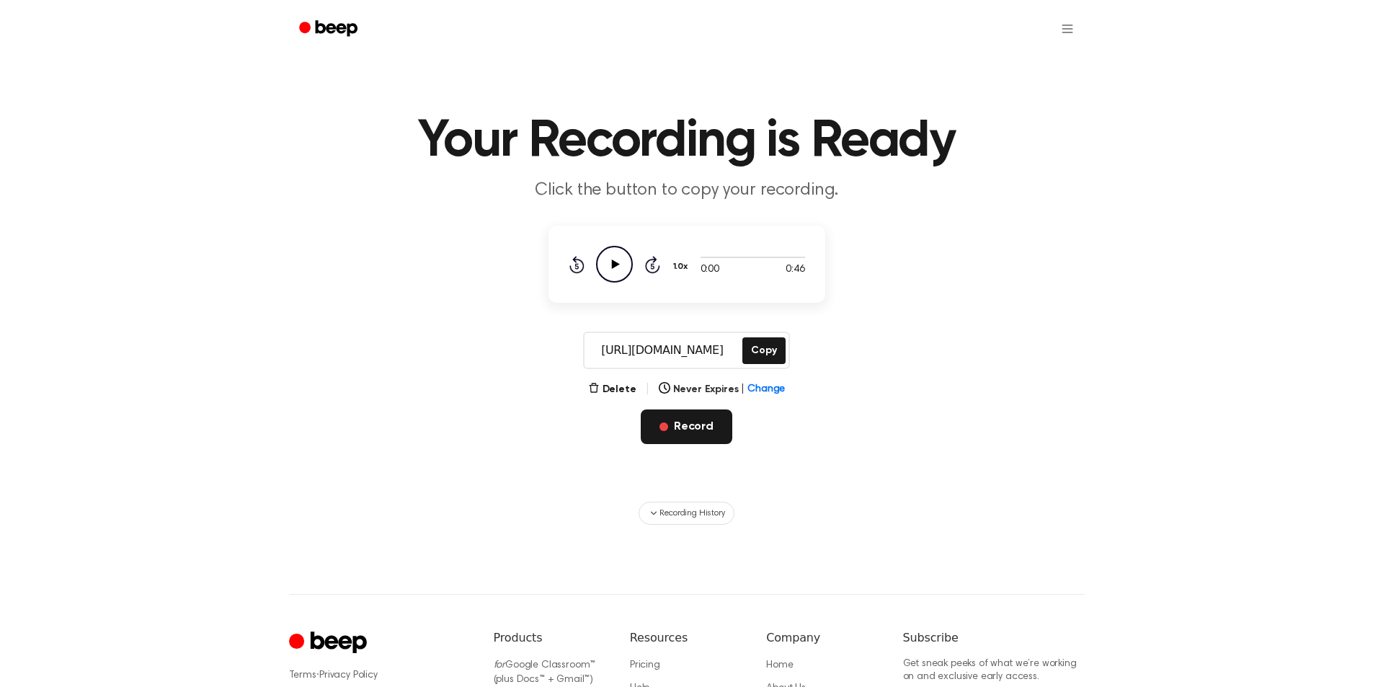
click at [685, 437] on button "Record" at bounding box center [687, 426] width 92 height 35
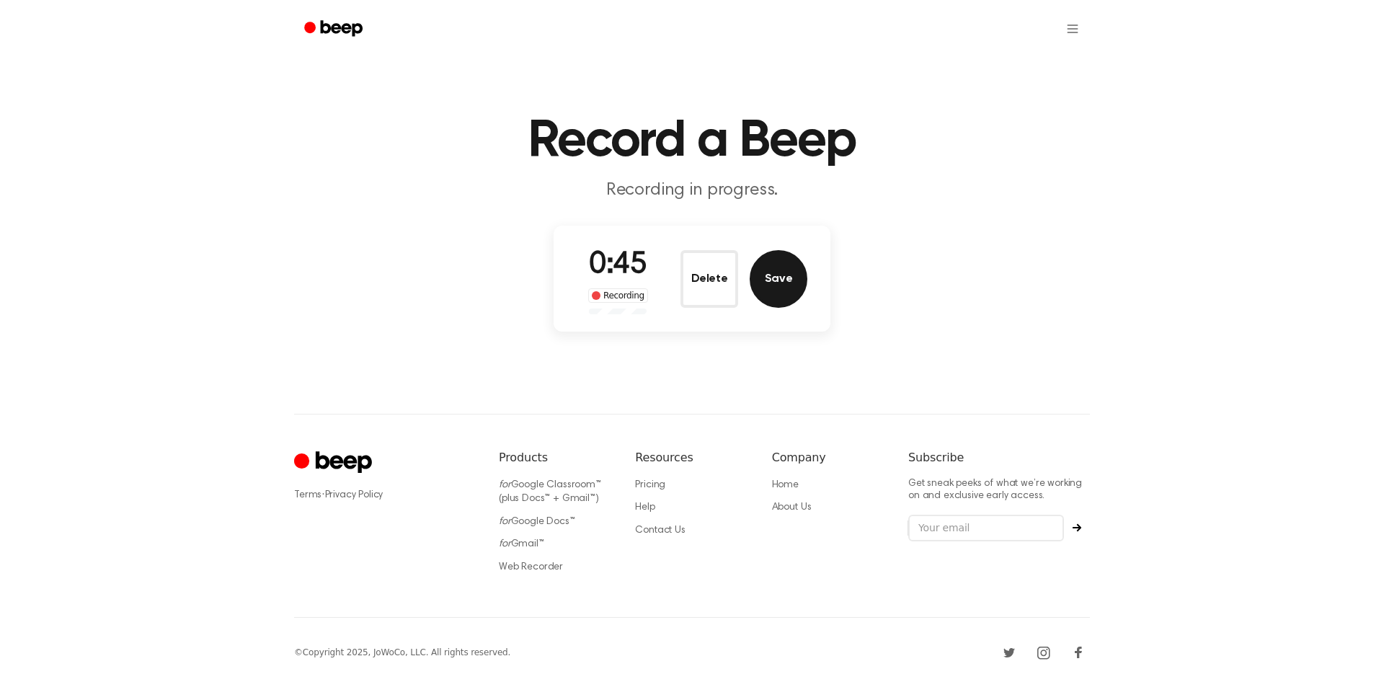
click at [783, 286] on button "Save" at bounding box center [778, 279] width 58 height 58
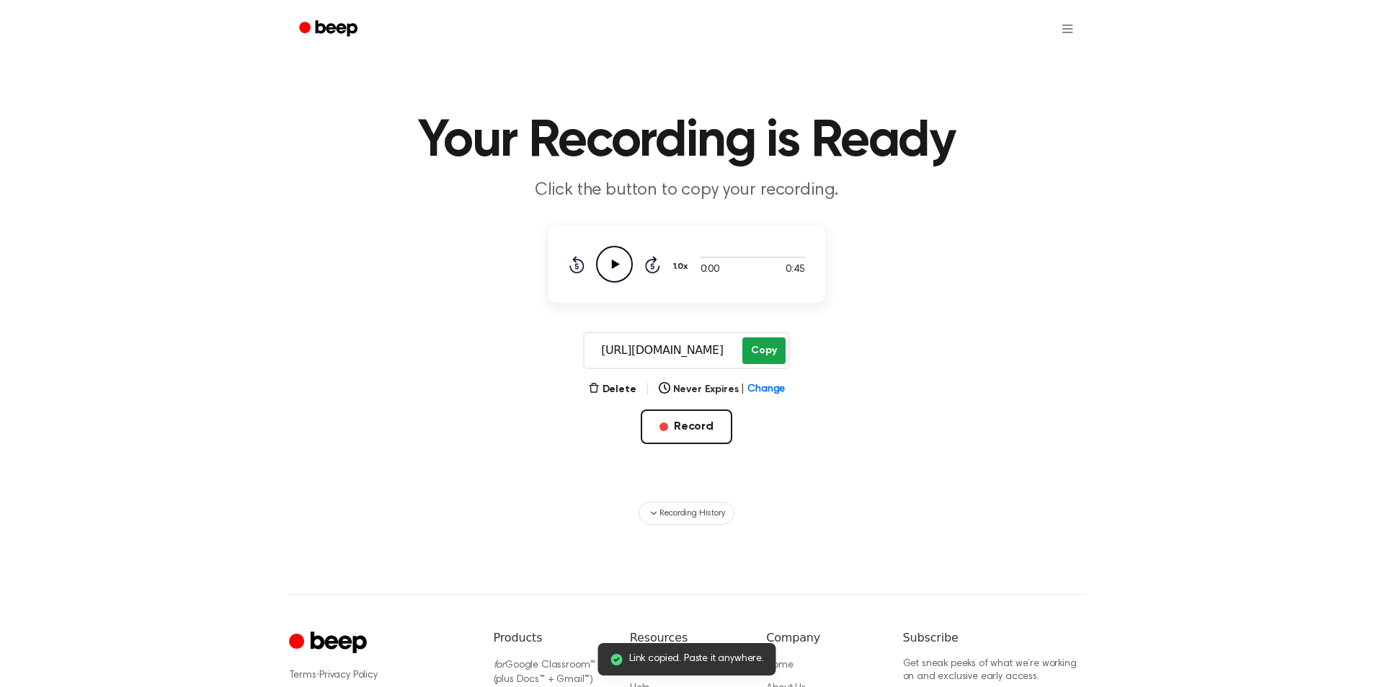
click at [757, 358] on button "Copy" at bounding box center [763, 350] width 43 height 27
drag, startPoint x: 690, startPoint y: 437, endPoint x: 591, endPoint y: 262, distance: 200.4
click at [687, 439] on button "Record" at bounding box center [687, 426] width 92 height 35
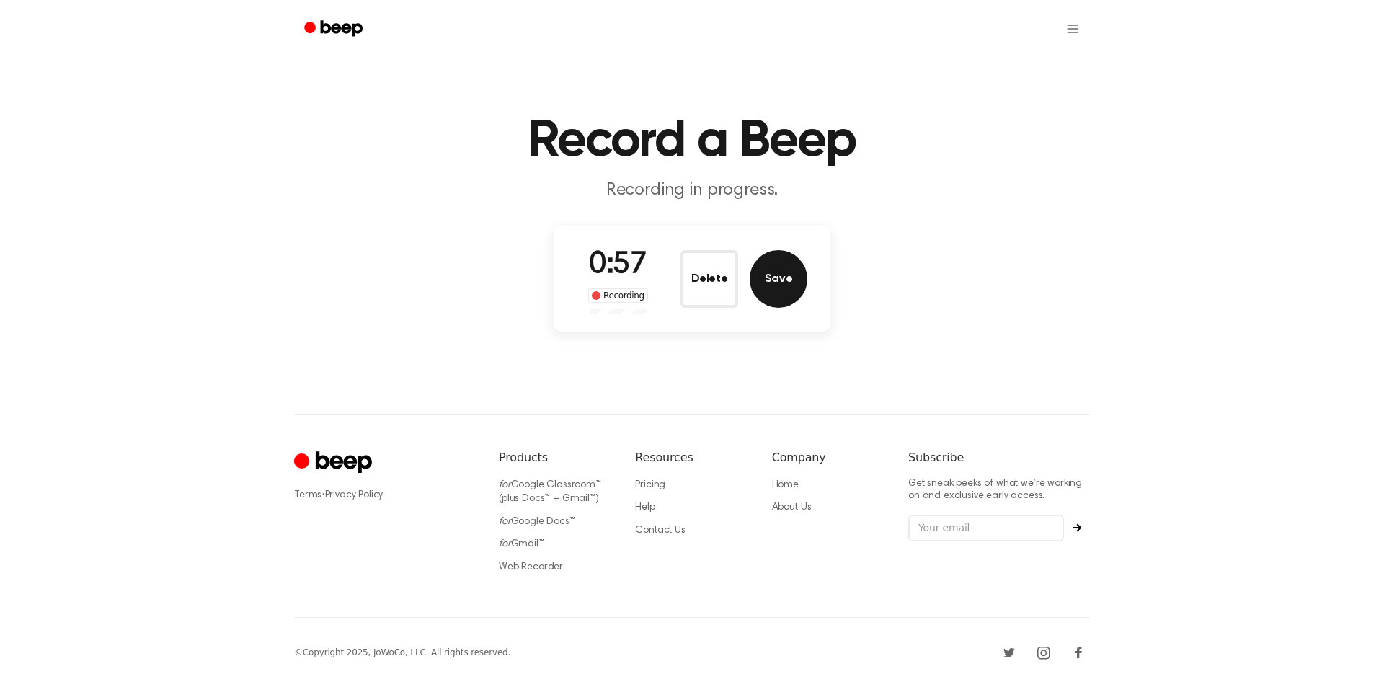
click at [775, 288] on button "Save" at bounding box center [778, 279] width 58 height 58
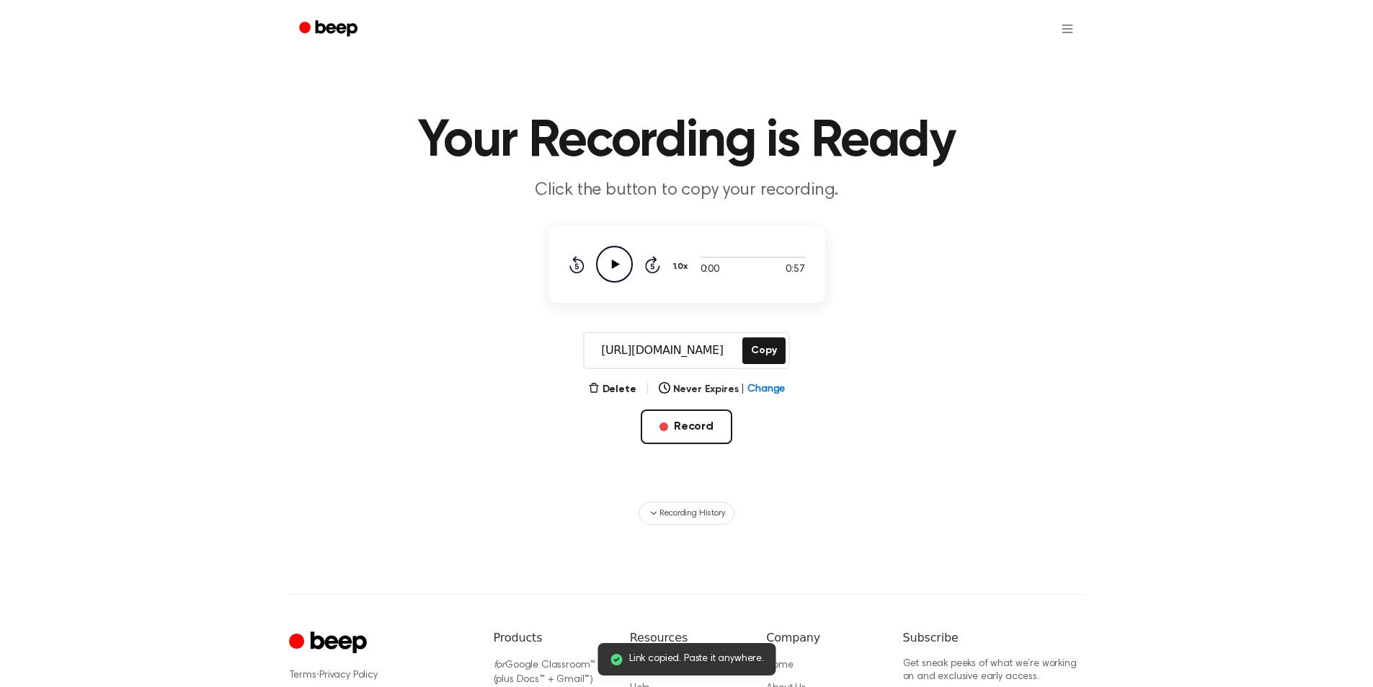
drag, startPoint x: 763, startPoint y: 342, endPoint x: 739, endPoint y: 337, distance: 24.2
click at [763, 343] on button "Copy" at bounding box center [763, 350] width 43 height 27
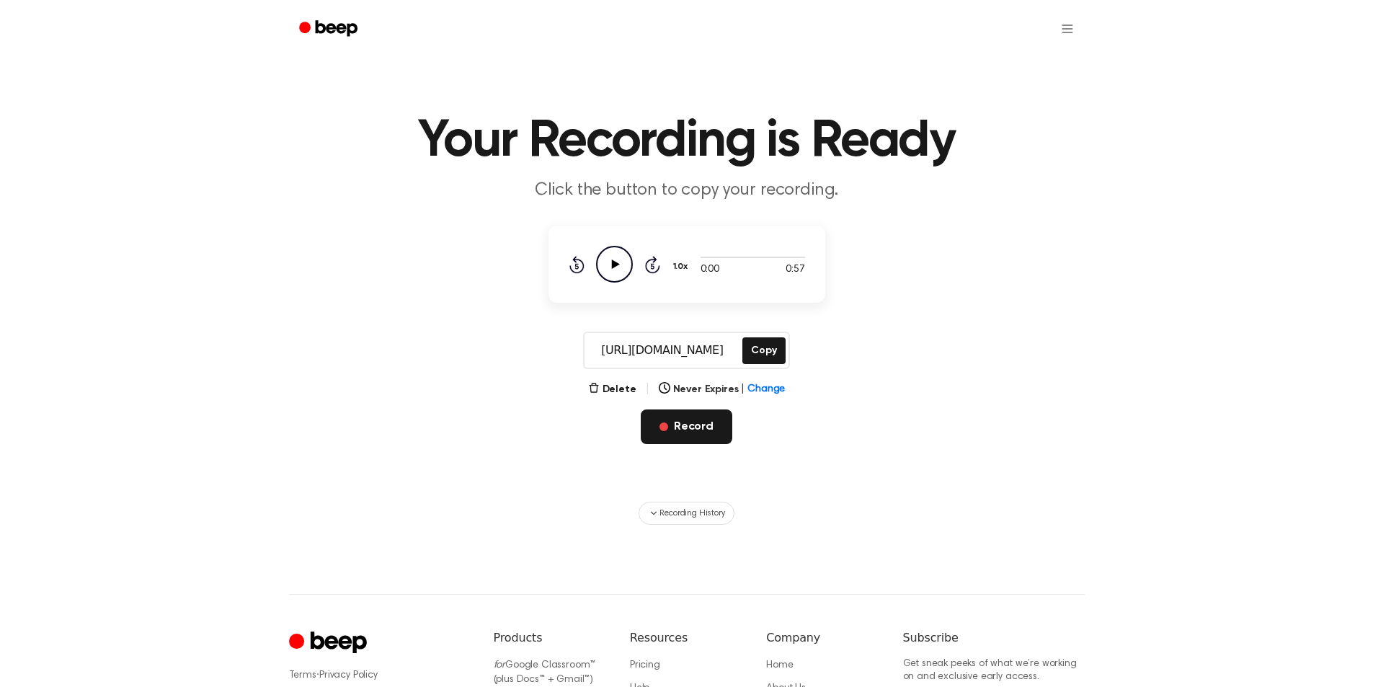
click at [675, 434] on button "Record" at bounding box center [687, 426] width 92 height 35
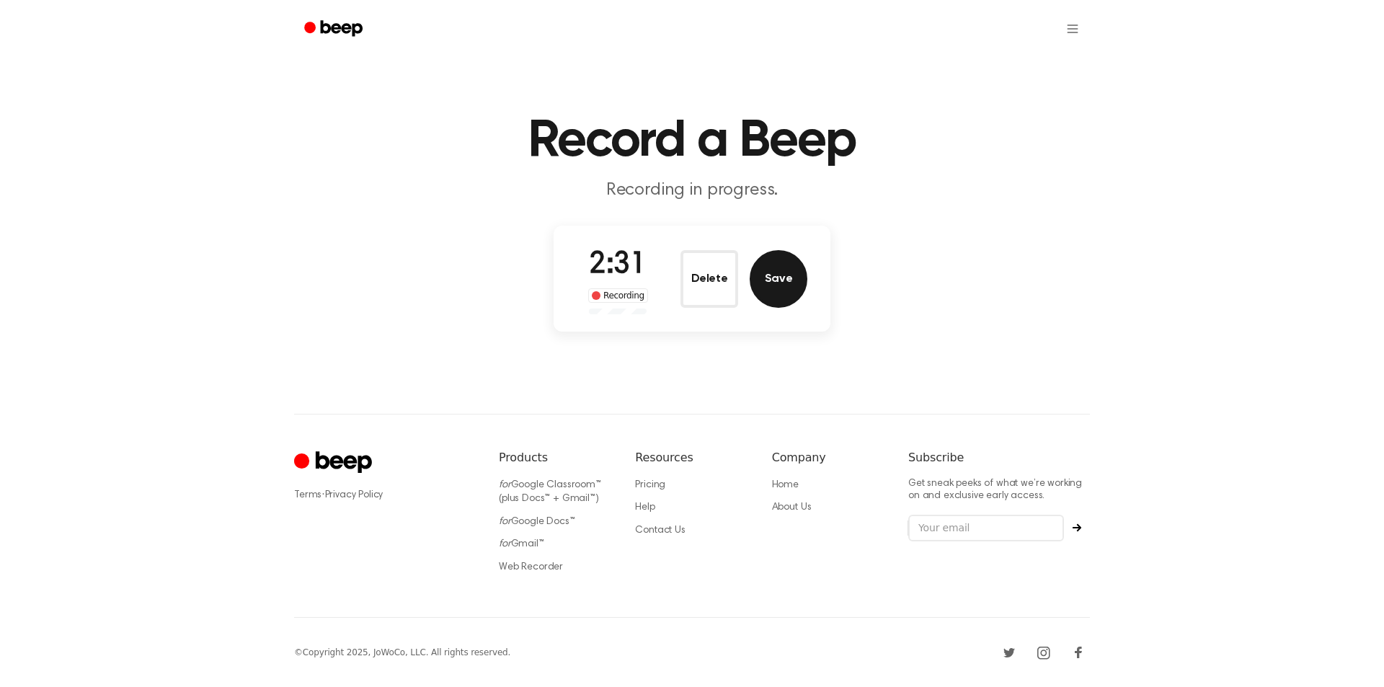
click at [787, 295] on button "Save" at bounding box center [778, 279] width 58 height 58
